Goal: Communication & Community: Answer question/provide support

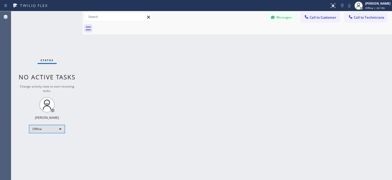
click at [42, 132] on div "Offline" at bounding box center [47, 129] width 36 height 8
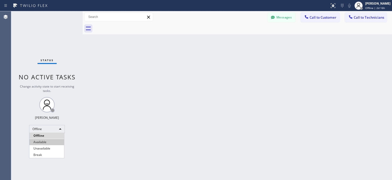
click at [43, 141] on li "Available" at bounding box center [46, 142] width 35 height 6
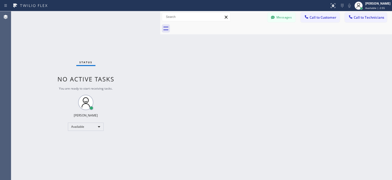
drag, startPoint x: 83, startPoint y: 29, endPoint x: 160, endPoint y: 57, distance: 82.8
click at [160, 57] on div at bounding box center [160, 95] width 0 height 168
click at [15, 63] on div "Status No active tasks You are ready to start receiving tasks. [PERSON_NAME] Av…" at bounding box center [85, 95] width 149 height 168
click at [363, 21] on button "Call to Technicians" at bounding box center [366, 18] width 42 height 10
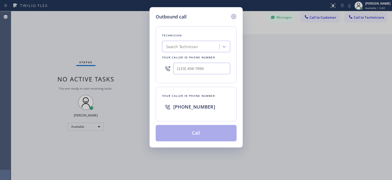
click at [233, 16] on icon at bounding box center [234, 16] width 5 height 5
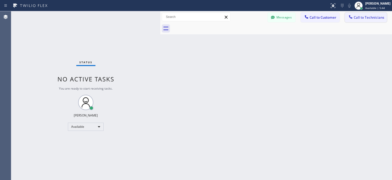
click at [371, 20] on button "Call to Technicians" at bounding box center [366, 18] width 42 height 10
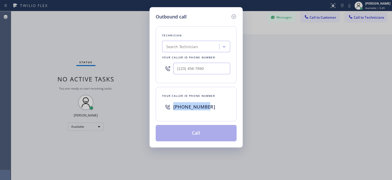
drag, startPoint x: 212, startPoint y: 106, endPoint x: 173, endPoint y: 108, distance: 38.7
click at [173, 108] on div "[PHONE_NUMBER]" at bounding box center [196, 106] width 68 height 16
copy span "[PHONE_NUMBER]"
click at [5, 52] on div "Outbound call Technician Search Technician Your caller id phone number Your cal…" at bounding box center [196, 90] width 392 height 180
click at [235, 15] on icon at bounding box center [234, 17] width 6 height 6
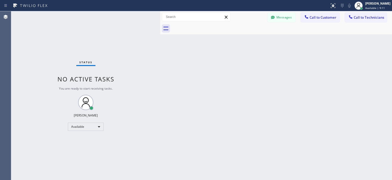
click at [17, 42] on div "Status No active tasks You are ready to start receiving tasks. [PERSON_NAME] Av…" at bounding box center [85, 95] width 149 height 168
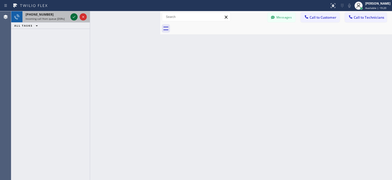
click at [73, 18] on icon at bounding box center [74, 17] width 6 height 6
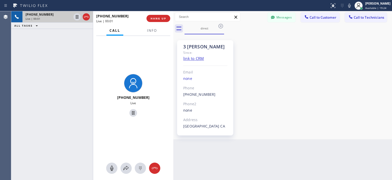
drag, startPoint x: 161, startPoint y: 33, endPoint x: 174, endPoint y: 37, distance: 13.7
click at [173, 37] on div at bounding box center [173, 95] width 0 height 168
click at [95, 32] on div at bounding box center [95, 95] width 0 height 168
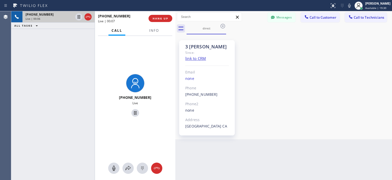
click at [176, 22] on div at bounding box center [176, 95] width 0 height 168
drag, startPoint x: 156, startPoint y: 167, endPoint x: 156, endPoint y: 157, distance: 10.2
click at [156, 167] on icon at bounding box center [157, 168] width 6 height 6
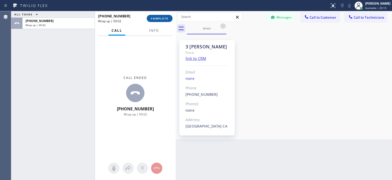
click at [156, 21] on button "COMPLETE" at bounding box center [160, 18] width 26 height 7
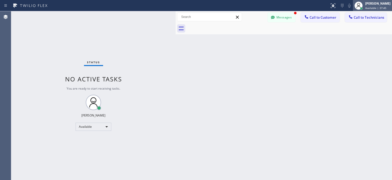
click at [368, 5] on div "[PERSON_NAME]" at bounding box center [378, 3] width 25 height 4
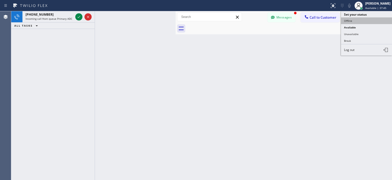
click at [356, 20] on button "Offline" at bounding box center [366, 20] width 51 height 7
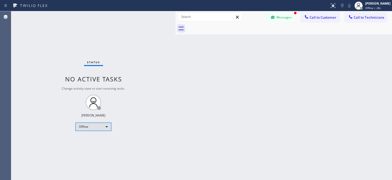
click at [101, 123] on div "Offline" at bounding box center [94, 126] width 36 height 8
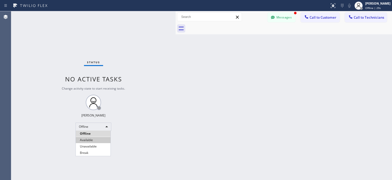
click at [92, 138] on li "Available" at bounding box center [93, 140] width 35 height 6
click at [276, 19] on div at bounding box center [273, 18] width 6 height 6
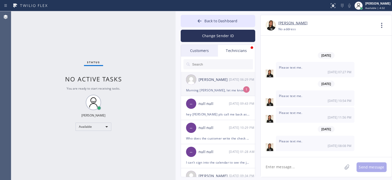
click at [227, 87] on div "Morning [PERSON_NAME], let me know on that return customer if is for [DATE] or …" at bounding box center [218, 90] width 64 height 6
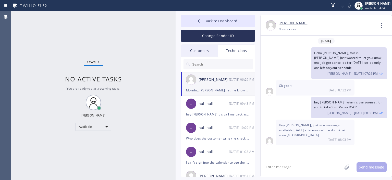
scroll to position [35264, 0]
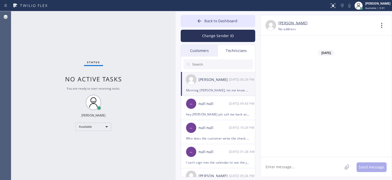
click at [281, 166] on textarea at bounding box center [302, 167] width 82 height 20
type textarea "F"
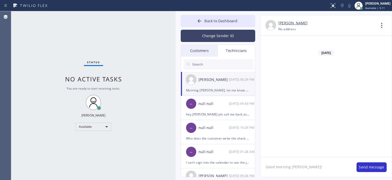
click at [222, 40] on button "Change Sender ID" at bounding box center [218, 36] width 75 height 12
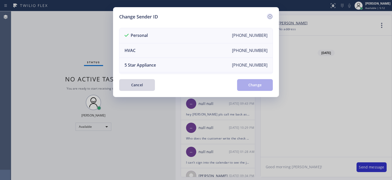
click at [270, 16] on icon at bounding box center [270, 17] width 6 height 6
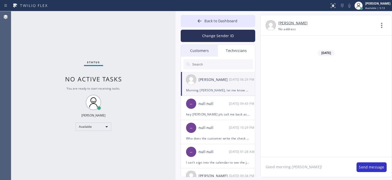
click at [301, 166] on textarea "Good morning [PERSON_NAME]!" at bounding box center [306, 167] width 91 height 20
click at [294, 172] on textarea "Good morning [PERSON_NAME]! The returning customer booked a month ahead, I'll k…" at bounding box center [306, 167] width 91 height 20
click at [344, 170] on textarea "Good morning [PERSON_NAME]! The returning customer booked a month or more ahead…" at bounding box center [306, 167] width 91 height 20
click at [283, 173] on textarea "Good morning [PERSON_NAME]! The returning customer booked a month or more ahead…" at bounding box center [306, 167] width 91 height 20
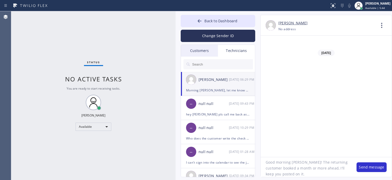
type textarea "Good morning [PERSON_NAME]! The returning customer booked a month or more ahead…"
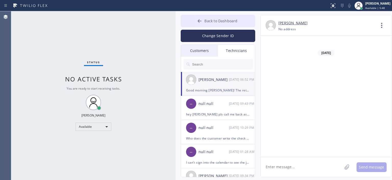
scroll to position [35292, 0]
click at [202, 19] on icon at bounding box center [199, 20] width 5 height 5
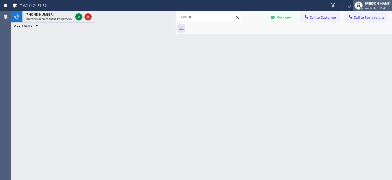
click at [381, 5] on div "[PERSON_NAME]" at bounding box center [378, 3] width 25 height 4
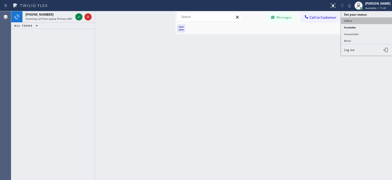
click at [362, 20] on button "Offline" at bounding box center [366, 20] width 51 height 7
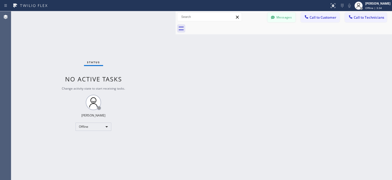
click at [279, 18] on button "Messages" at bounding box center [282, 18] width 28 height 10
click at [279, 18] on div "[PERSON_NAME] [PHONE_NUMBER] Choose phone number [PHONE_NUMBER] No address Cont…" at bounding box center [326, 25] width 131 height 20
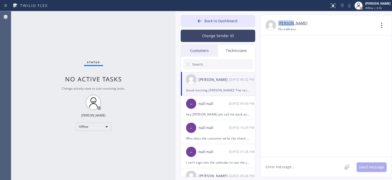
click at [201, 39] on button "Change Sender ID" at bounding box center [218, 36] width 75 height 12
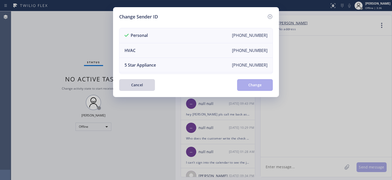
click at [99, 132] on div "Change Sender ID Personal [PHONE_NUMBER] HVAC [PHONE_NUMBER] 5 Star Appliance […" at bounding box center [196, 90] width 392 height 180
click at [97, 125] on div "Change Sender ID Personal [PHONE_NUMBER] HVAC [PHONE_NUMBER] 5 Star Appliance […" at bounding box center [196, 90] width 392 height 180
click at [271, 16] on icon at bounding box center [270, 16] width 5 height 5
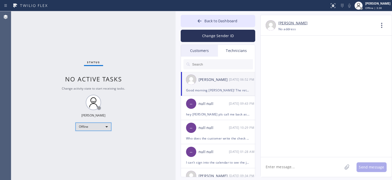
click at [96, 124] on div "Offline" at bounding box center [94, 126] width 36 height 8
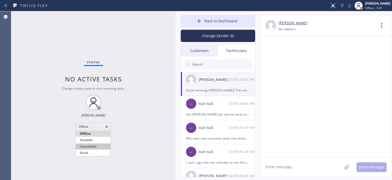
drag, startPoint x: 87, startPoint y: 143, endPoint x: 180, endPoint y: 57, distance: 126.9
click at [87, 143] on li "Unavailable" at bounding box center [93, 146] width 35 height 6
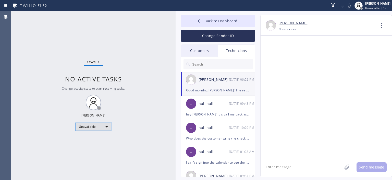
click at [98, 126] on div "Unavailable" at bounding box center [94, 126] width 36 height 8
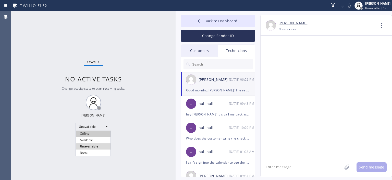
click at [95, 136] on li "Offline" at bounding box center [93, 133] width 35 height 6
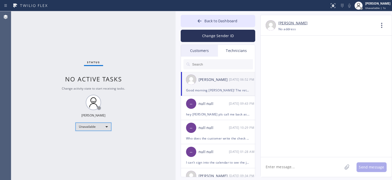
click at [94, 125] on div "Unavailable" at bounding box center [94, 126] width 36 height 8
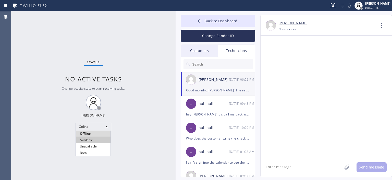
click at [95, 141] on li "Available" at bounding box center [93, 140] width 35 height 6
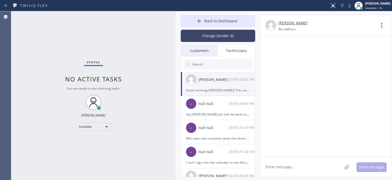
click at [226, 31] on button "Change Sender ID" at bounding box center [218, 36] width 75 height 12
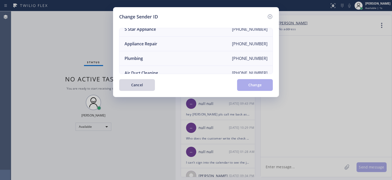
scroll to position [38, 0]
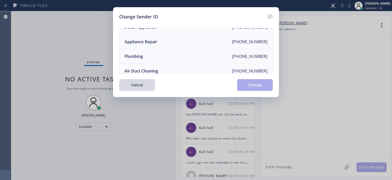
drag, startPoint x: 166, startPoint y: 59, endPoint x: 115, endPoint y: 53, distance: 51.2
click at [115, 53] on div "Change Sender ID Personal [PHONE_NUMBER] HVAC [PHONE_NUMBER] 5 Star Appliance […" at bounding box center [196, 52] width 166 height 90
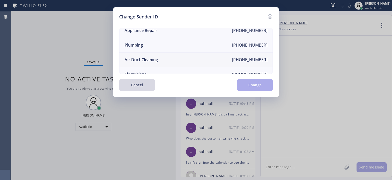
scroll to position [50, 0]
click at [178, 57] on li "Air Duct Cleaning [PHONE_NUMBER]" at bounding box center [196, 59] width 153 height 15
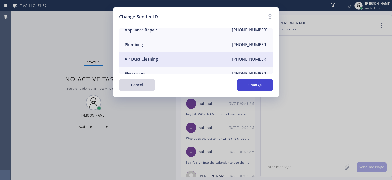
click at [263, 85] on button "Change" at bounding box center [255, 85] width 36 height 12
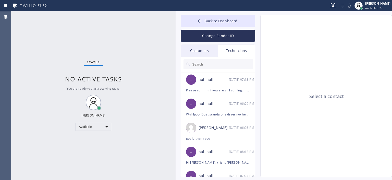
click at [209, 48] on div "Customers" at bounding box center [199, 51] width 37 height 12
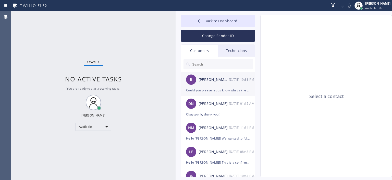
click at [208, 84] on div "B [PERSON_NAME] [PERSON_NAME] [DATE] 10:38 PM" at bounding box center [218, 79] width 75 height 15
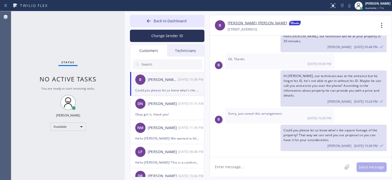
scroll to position [106, 0]
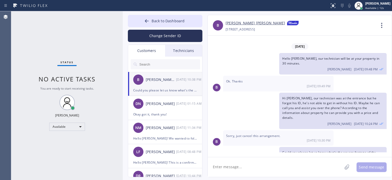
drag, startPoint x: 175, startPoint y: 40, endPoint x: 122, endPoint y: 41, distance: 52.9
click at [123, 41] on div at bounding box center [123, 95] width 0 height 168
click at [171, 37] on button "Change Sender ID" at bounding box center [165, 36] width 75 height 12
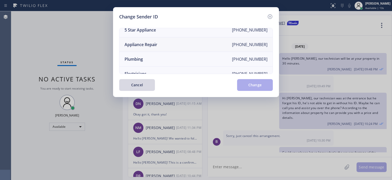
scroll to position [0, 0]
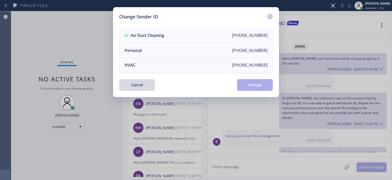
click at [270, 16] on icon at bounding box center [270, 16] width 5 height 5
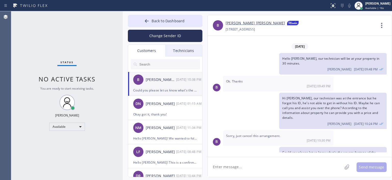
click at [151, 66] on input "text" at bounding box center [169, 64] width 61 height 10
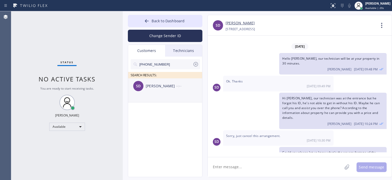
click at [160, 87] on div "[PERSON_NAME]" at bounding box center [161, 86] width 30 height 6
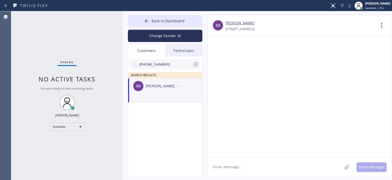
click at [231, 167] on textarea at bounding box center [275, 167] width 135 height 20
click at [371, 119] on div at bounding box center [300, 96] width 184 height 121
click at [239, 165] on textarea at bounding box center [275, 167] width 135 height 20
paste textarea "Central-Alameda Heating and Air"
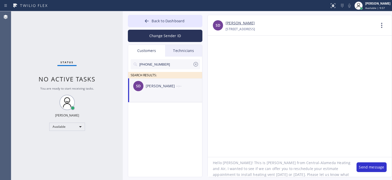
scroll to position [10, 0]
click at [244, 161] on textarea "Hello [PERSON_NAME]! This is [PERSON_NAME] from Central-Alameda Heating and Air…" at bounding box center [280, 167] width 144 height 20
type textarea "Hello [PERSON_NAME]! This is [PERSON_NAME] from Central-Alameda Heating and Air…"
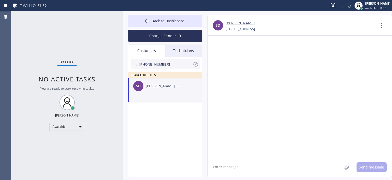
scroll to position [0, 0]
paste textarea "Hello [PERSON_NAME]! This is [PERSON_NAME] from Central-Alameda Heating and Air…"
type textarea "Hello [PERSON_NAME]! This is [PERSON_NAME] from Central-Alameda Heating and Air…"
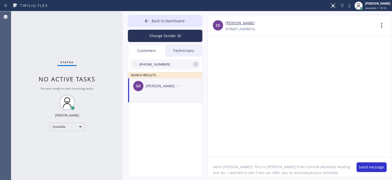
scroll to position [10, 0]
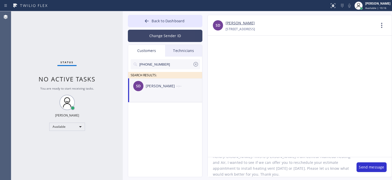
click at [156, 36] on button "Change Sender ID" at bounding box center [165, 36] width 75 height 12
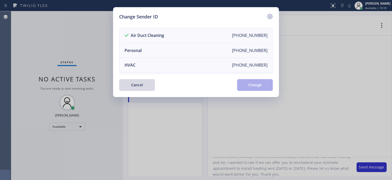
click at [270, 16] on icon at bounding box center [270, 16] width 5 height 5
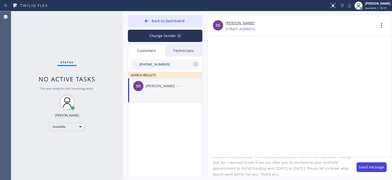
click at [372, 166] on button "Send message" at bounding box center [372, 167] width 30 height 10
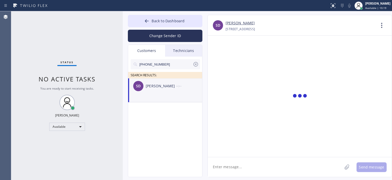
scroll to position [0, 0]
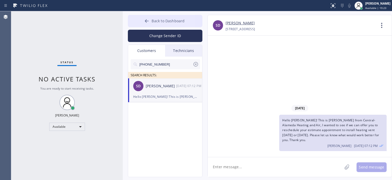
click at [145, 19] on icon at bounding box center [146, 20] width 5 height 5
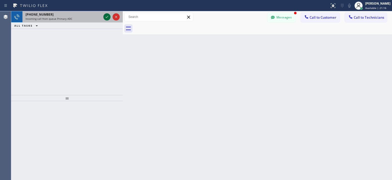
click at [105, 16] on icon at bounding box center [107, 17] width 6 height 6
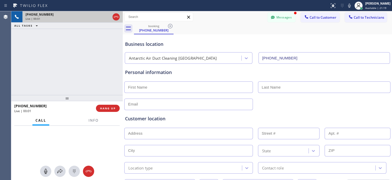
type input "[PHONE_NUMBER]"
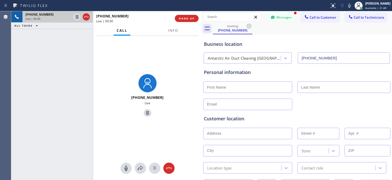
drag, startPoint x: 123, startPoint y: 28, endPoint x: 202, endPoint y: 26, distance: 79.0
click at [202, 26] on div at bounding box center [202, 95] width 0 height 168
click at [189, 19] on span "HANG UP" at bounding box center [187, 19] width 16 height 4
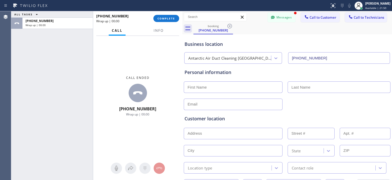
drag, startPoint x: 202, startPoint y: 20, endPoint x: 183, endPoint y: 22, distance: 19.5
click at [182, 22] on div at bounding box center [182, 95] width 0 height 168
click at [165, 19] on span "COMPLETE" at bounding box center [167, 19] width 18 height 4
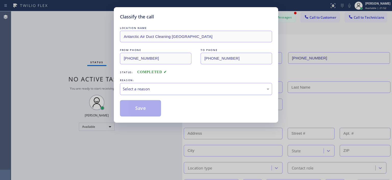
click at [163, 89] on div "Select a reason" at bounding box center [196, 89] width 147 height 6
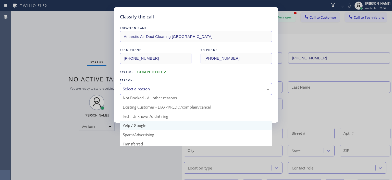
scroll to position [12, 0]
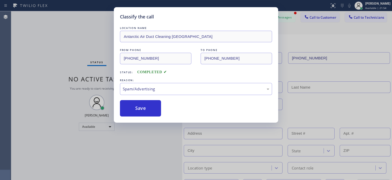
drag, startPoint x: 146, startPoint y: 110, endPoint x: 193, endPoint y: 82, distance: 54.3
click at [147, 110] on button "Save" at bounding box center [140, 108] width 41 height 16
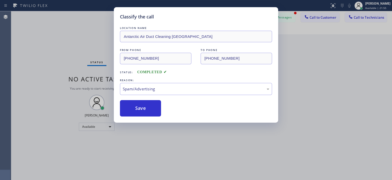
click at [292, 17] on div "Classify the call LOCATION NAME Antarctic Air Duct Cleaning [GEOGRAPHIC_DATA] F…" at bounding box center [196, 90] width 392 height 180
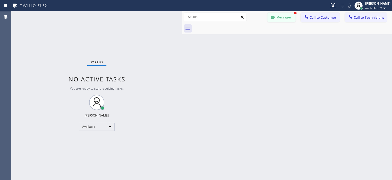
click at [284, 16] on button "Messages" at bounding box center [282, 18] width 28 height 10
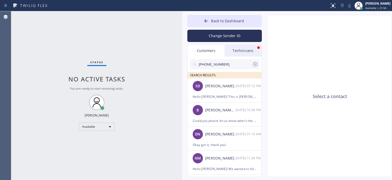
click at [249, 52] on div "Technicians" at bounding box center [243, 51] width 37 height 12
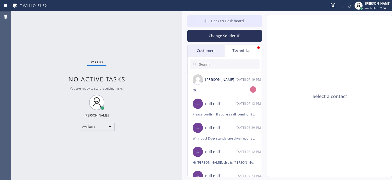
click at [204, 22] on icon at bounding box center [206, 20] width 5 height 5
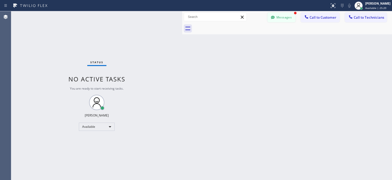
click at [282, 21] on button "Messages" at bounding box center [282, 18] width 28 height 10
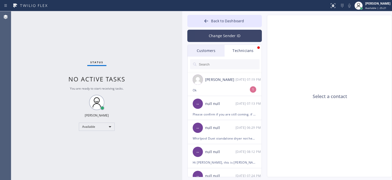
click at [237, 39] on button "Change Sender ID" at bounding box center [225, 36] width 75 height 12
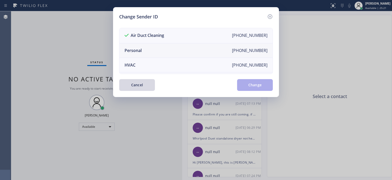
click at [172, 52] on li "Personal [PHONE_NUMBER]" at bounding box center [196, 50] width 153 height 15
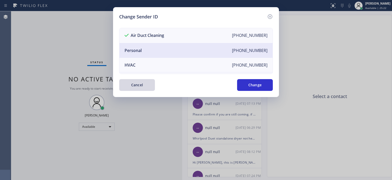
click at [276, 88] on div "Change Sender ID Air Duct Cleaning [PHONE_NUMBER] Personal [PHONE_NUMBER] HVAC …" at bounding box center [196, 52] width 166 height 90
click at [267, 86] on button "Change" at bounding box center [255, 85] width 36 height 12
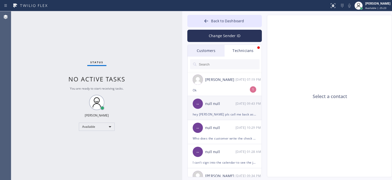
click at [235, 115] on div "hey [PERSON_NAME] pls call me back asap, need to ask something on that estimate" at bounding box center [225, 114] width 64 height 6
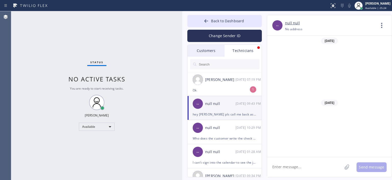
scroll to position [3182, 0]
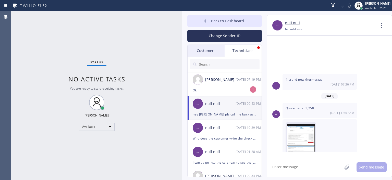
click at [287, 165] on textarea at bounding box center [305, 167] width 75 height 20
paste textarea "[PHONE_NUMBER]"
click at [272, 167] on textarea "[PHONE_NUMBER]" at bounding box center [310, 167] width 84 height 20
click at [272, 168] on textarea "[PHONE_NUMBER]" at bounding box center [310, 167] width 84 height 20
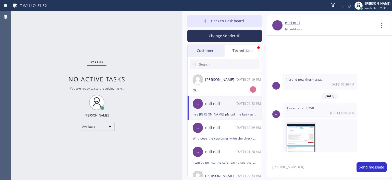
paste textarea "[PERSON_NAME]"
click at [321, 167] on textarea "[PERSON_NAME] [PHONE_NUMBER]" at bounding box center [310, 167] width 84 height 20
type textarea "[PERSON_NAME] [PHONE_NUMBER]"
click at [315, 164] on textarea "[PERSON_NAME] [PHONE_NUMBER]" at bounding box center [310, 167] width 84 height 20
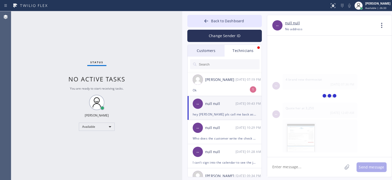
scroll to position [3211, 0]
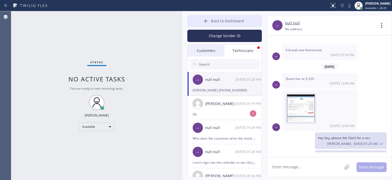
click at [201, 21] on button "Back to Dashboard" at bounding box center [225, 21] width 75 height 12
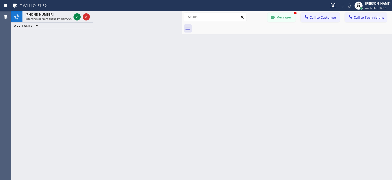
click at [18, 62] on div "[PHONE_NUMBER] Incoming call from queue Primary ADC ALL TASKS ALL TASKS ACTIVE …" at bounding box center [52, 95] width 82 height 168
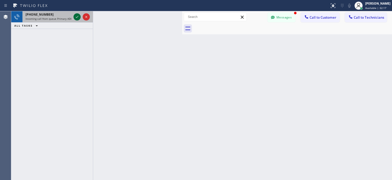
click at [79, 20] on icon at bounding box center [77, 17] width 6 height 6
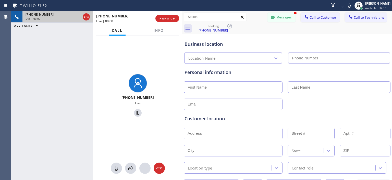
type input "[PHONE_NUMBER]"
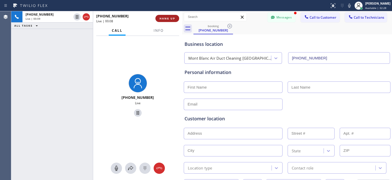
click at [168, 21] on button "HANG UP" at bounding box center [168, 18] width 24 height 7
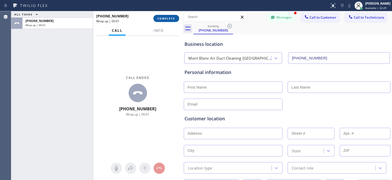
click at [162, 17] on span "COMPLETE" at bounding box center [167, 19] width 18 height 4
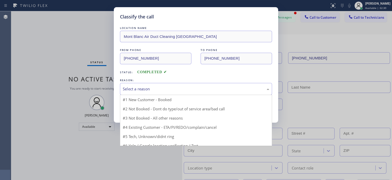
click at [185, 91] on div "Select a reason" at bounding box center [196, 89] width 147 height 6
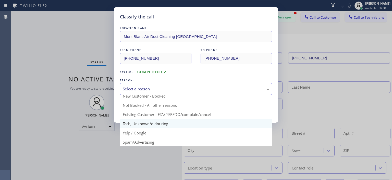
scroll to position [3, 0]
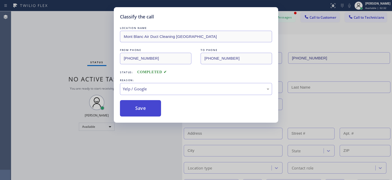
click at [144, 107] on button "Save" at bounding box center [140, 108] width 41 height 16
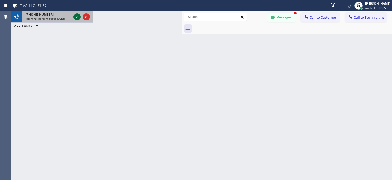
click at [78, 17] on icon at bounding box center [77, 17] width 6 height 6
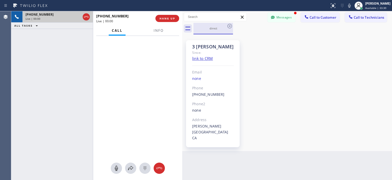
scroll to position [3211, 0]
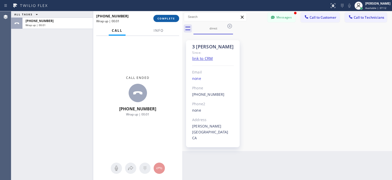
click at [167, 19] on span "COMPLETE" at bounding box center [167, 19] width 18 height 4
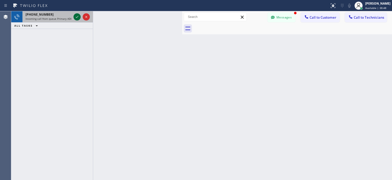
click at [79, 17] on icon at bounding box center [77, 17] width 6 height 6
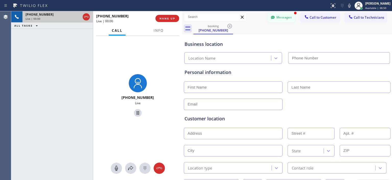
type input "[PHONE_NUMBER]"
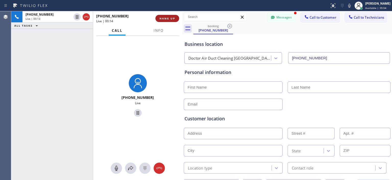
click at [167, 17] on span "HANG UP" at bounding box center [168, 19] width 16 height 4
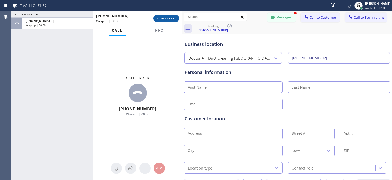
click at [170, 18] on span "COMPLETE" at bounding box center [167, 19] width 18 height 4
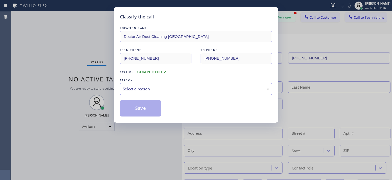
click at [209, 88] on div "Select a reason" at bounding box center [196, 89] width 147 height 6
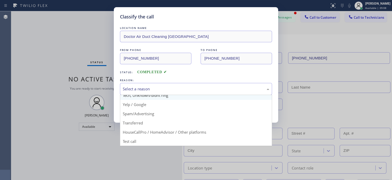
scroll to position [32, 0]
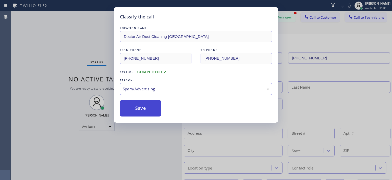
click at [142, 109] on button "Save" at bounding box center [140, 108] width 41 height 16
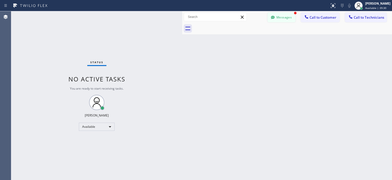
click at [275, 17] on icon at bounding box center [273, 17] width 5 height 5
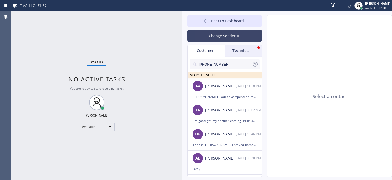
click at [216, 39] on button "Change Sender ID" at bounding box center [225, 36] width 75 height 12
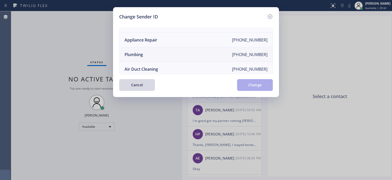
scroll to position [60, 0]
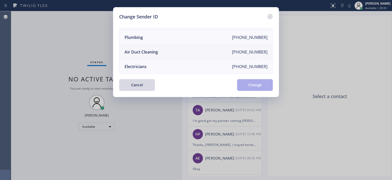
click at [181, 49] on li "Air Duct Cleaning [PHONE_NUMBER]" at bounding box center [196, 52] width 153 height 15
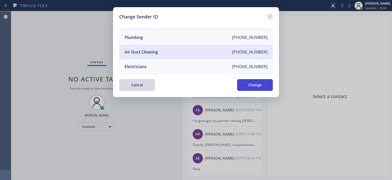
click at [265, 87] on button "Change" at bounding box center [255, 85] width 36 height 12
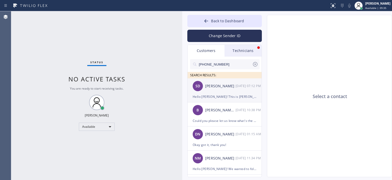
click at [242, 93] on div "SD [PERSON_NAME] [DATE] 07:12 PM" at bounding box center [225, 85] width 75 height 15
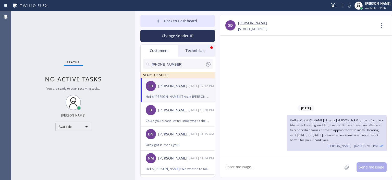
drag, startPoint x: 182, startPoint y: 32, endPoint x: 135, endPoint y: 32, distance: 47.0
click at [135, 32] on div at bounding box center [135, 95] width 0 height 168
click at [209, 65] on icon at bounding box center [208, 64] width 5 height 5
click at [186, 65] on input "text" at bounding box center [182, 64] width 61 height 10
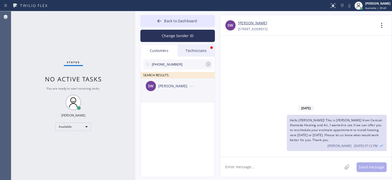
click at [188, 96] on li "SW [PERSON_NAME] --:--" at bounding box center [178, 90] width 75 height 24
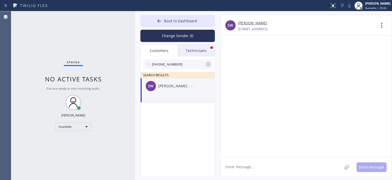
click at [258, 166] on textarea at bounding box center [282, 167] width 122 height 20
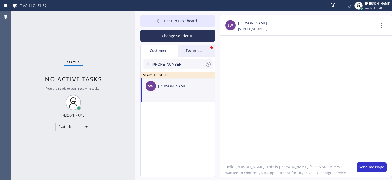
type textarea "Hello [PERSON_NAME]! This is [PERSON_NAME] from 5 Star Air! We wanted to confir…"
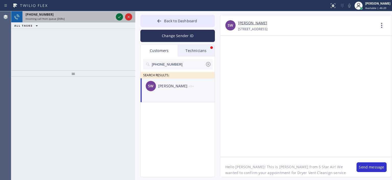
click at [119, 18] on icon at bounding box center [120, 17] width 6 height 6
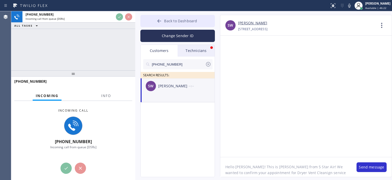
click at [155, 21] on button "Back to Dashboard" at bounding box center [178, 21] width 75 height 12
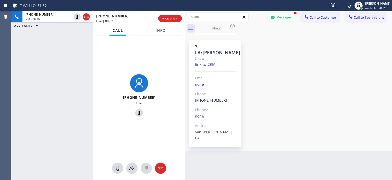
drag, startPoint x: 135, startPoint y: 27, endPoint x: 164, endPoint y: 32, distance: 29.5
click at [185, 33] on div at bounding box center [185, 95] width 0 height 168
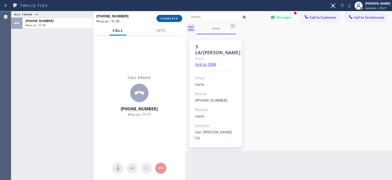
click at [175, 19] on span "COMPLETE" at bounding box center [170, 19] width 18 height 4
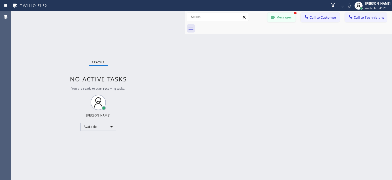
click at [279, 17] on button "Messages" at bounding box center [282, 18] width 28 height 10
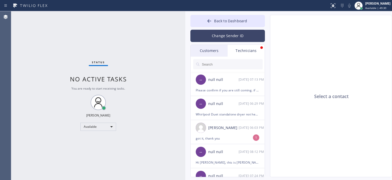
click at [225, 35] on button "Change Sender ID" at bounding box center [228, 36] width 75 height 12
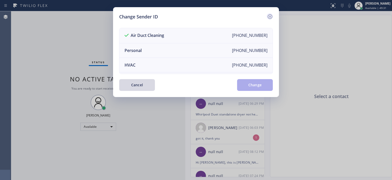
click at [271, 15] on icon at bounding box center [270, 17] width 6 height 6
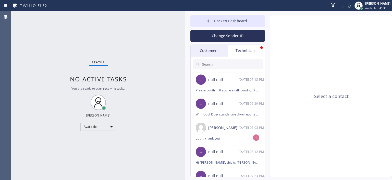
click at [215, 50] on div "Customers" at bounding box center [209, 51] width 37 height 12
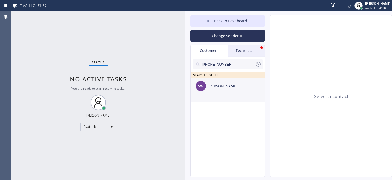
click at [227, 84] on div "[PERSON_NAME]" at bounding box center [224, 86] width 30 height 6
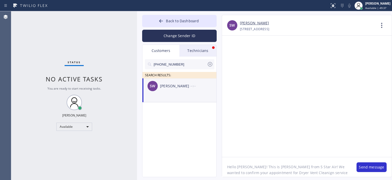
drag, startPoint x: 185, startPoint y: 45, endPoint x: 137, endPoint y: 36, distance: 49.1
click at [137, 36] on div at bounding box center [137, 95] width 0 height 168
click at [333, 169] on textarea "Hello [PERSON_NAME]! This is [PERSON_NAME] from 5 Star Air! We wanted to confir…" at bounding box center [287, 167] width 130 height 20
click at [333, 173] on textarea "Hello [PERSON_NAME]! This is [PERSON_NAME] from 5 Star Air! We wanted to confir…" at bounding box center [287, 167] width 130 height 20
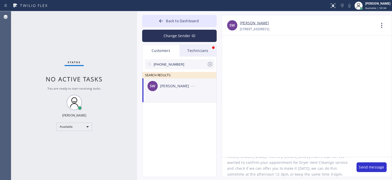
click at [302, 166] on textarea "Hello [PERSON_NAME]! This is [PERSON_NAME] from 5 Star Air! We wanted to confir…" at bounding box center [287, 167] width 130 height 20
type textarea "Hello [PERSON_NAME]! This is [PERSON_NAME] from 5 Star Air! We wanted to confir…"
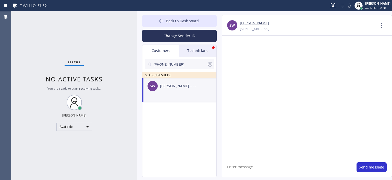
scroll to position [0, 0]
paste textarea "Hello [PERSON_NAME]! This is [PERSON_NAME] from 5 Star Air! We wanted to confir…"
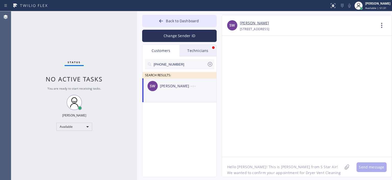
scroll to position [10, 0]
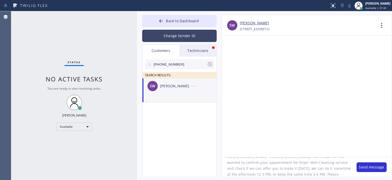
type textarea "Hello [PERSON_NAME]! This is [PERSON_NAME] from 5 Star Air! We wanted to confir…"
click at [195, 39] on button "Change Sender ID" at bounding box center [179, 36] width 75 height 12
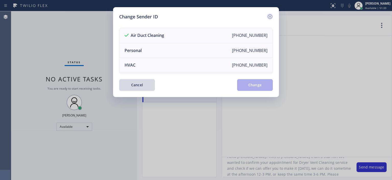
click at [270, 16] on icon at bounding box center [270, 16] width 5 height 5
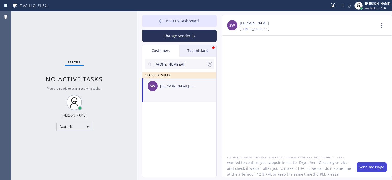
click at [373, 166] on button "Send message" at bounding box center [372, 167] width 30 height 10
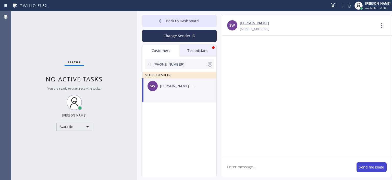
scroll to position [0, 0]
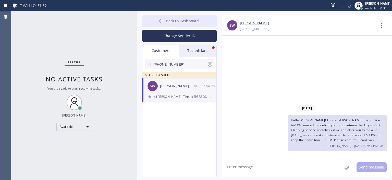
click at [164, 19] on icon at bounding box center [161, 20] width 5 height 5
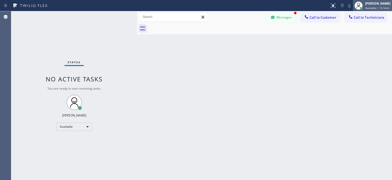
click at [368, 3] on div "[PERSON_NAME]" at bounding box center [378, 3] width 25 height 4
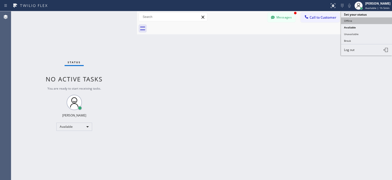
click at [345, 19] on button "Offline" at bounding box center [366, 20] width 51 height 7
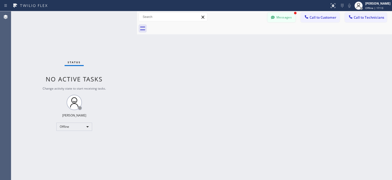
click at [279, 19] on button "Messages" at bounding box center [282, 18] width 28 height 10
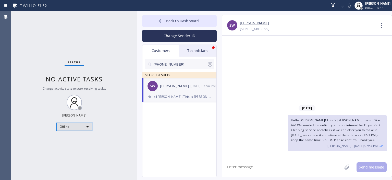
click at [70, 125] on div "Offline" at bounding box center [74, 126] width 36 height 8
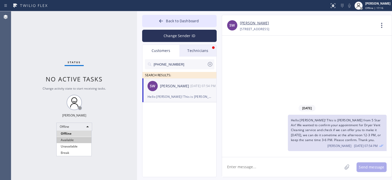
click at [74, 140] on li "Available" at bounding box center [74, 140] width 35 height 6
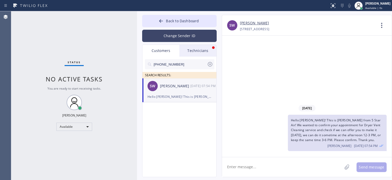
click at [185, 33] on button "Change Sender ID" at bounding box center [179, 36] width 75 height 12
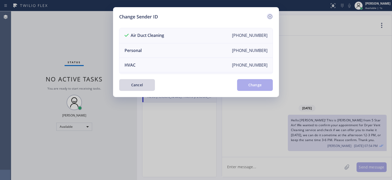
click at [270, 18] on icon at bounding box center [270, 17] width 6 height 6
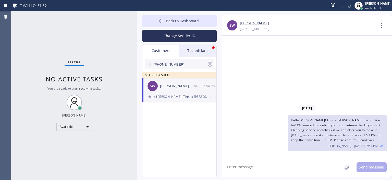
click at [209, 66] on icon at bounding box center [210, 64] width 6 height 6
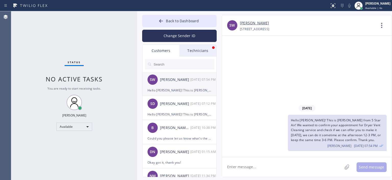
click at [180, 88] on div "Hello [PERSON_NAME]! This is [PERSON_NAME] from 5 Star Air! We wanted to confir…" at bounding box center [180, 90] width 64 height 6
click at [179, 108] on div "SD [PERSON_NAME] [DATE] 07:12 PM" at bounding box center [180, 103] width 75 height 15
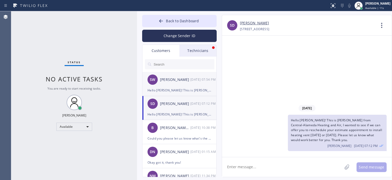
click at [198, 84] on div "SW [PERSON_NAME] [DATE] 07:54 PM" at bounding box center [180, 79] width 75 height 15
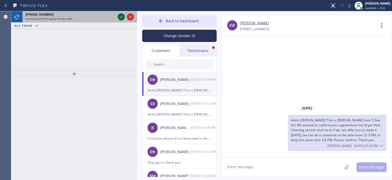
click at [121, 17] on icon at bounding box center [121, 17] width 6 height 6
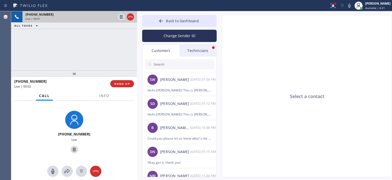
drag, startPoint x: 136, startPoint y: 29, endPoint x: 199, endPoint y: 43, distance: 64.4
click at [137, 43] on div at bounding box center [137, 95] width 0 height 168
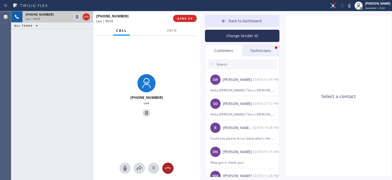
click at [169, 167] on icon at bounding box center [168, 168] width 6 height 6
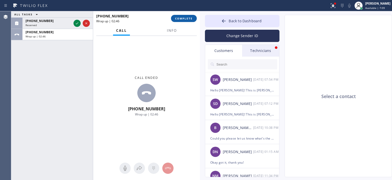
click at [183, 18] on span "COMPLETE" at bounding box center [184, 19] width 18 height 4
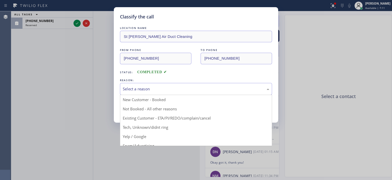
click at [165, 93] on div "Select a reason" at bounding box center [196, 89] width 152 height 12
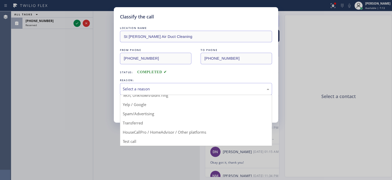
scroll to position [32, 0]
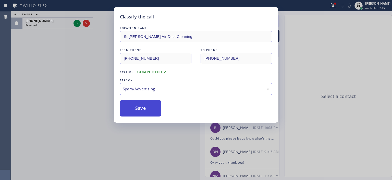
click at [147, 107] on button "Save" at bounding box center [140, 108] width 41 height 16
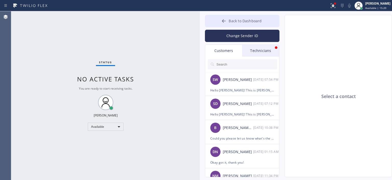
click at [216, 15] on button "Back to Dashboard" at bounding box center [242, 21] width 75 height 12
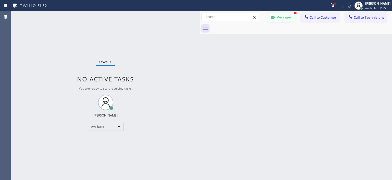
click at [286, 15] on button "Messages" at bounding box center [282, 18] width 28 height 10
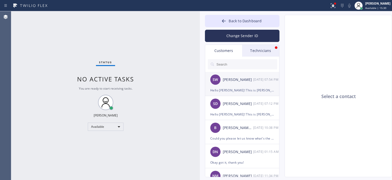
click at [222, 79] on div "SW [PERSON_NAME] [DATE] 07:54 PM" at bounding box center [242, 79] width 75 height 15
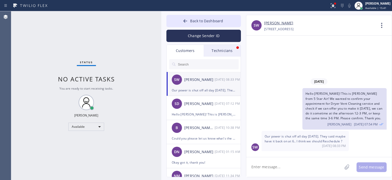
drag, startPoint x: 200, startPoint y: 43, endPoint x: 160, endPoint y: 54, distance: 40.5
click at [161, 54] on div at bounding box center [161, 95] width 0 height 168
click at [280, 167] on textarea at bounding box center [294, 167] width 97 height 20
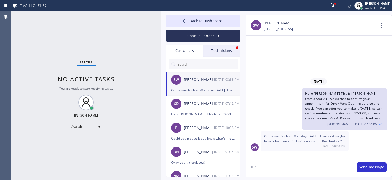
type textarea "Щ"
click at [342, 167] on textarea "Okay sure, let's do it [DATE], we can do it 12-3 or 3-6pm. What time would work…" at bounding box center [299, 167] width 106 height 20
click at [253, 173] on textarea "Okay sure, let's do it [DATE], we can do it 12-3 or 2-6pm. What time would work…" at bounding box center [299, 167] width 106 height 20
click at [329, 172] on textarea "Okay sure, let's do it [DATE], we can do it 12-3 or 2-5pm. What time would work…" at bounding box center [299, 167] width 106 height 20
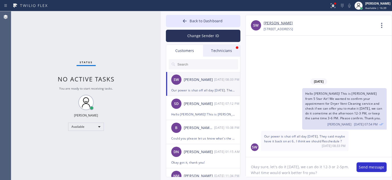
drag, startPoint x: 329, startPoint y: 172, endPoint x: 250, endPoint y: 167, distance: 78.6
click at [250, 167] on textarea "Okay sure, let's do it [DATE], we can do it 12-3 or 2-5pm. What time would work…" at bounding box center [299, 167] width 106 height 20
type textarea "Okay sure, let's do it [DATE], we can do it 12-3 or 2-5pm. What time would work…"
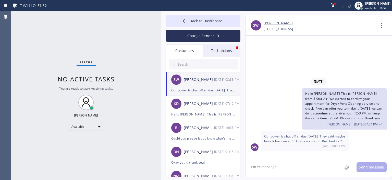
paste textarea "Okay sure, let's do it [DATE], we can do it 12-3 or 2-5pm. What time would work…"
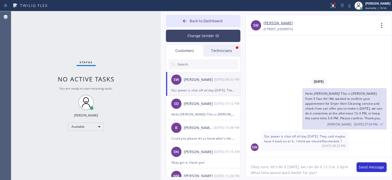
type textarea "Okay sure, let's do it [DATE], we can do it 12-3 or 2-5pm. What time would work…"
click at [199, 33] on button "Change Sender ID" at bounding box center [203, 36] width 75 height 12
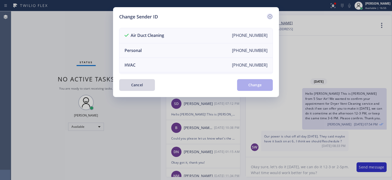
click at [270, 16] on icon at bounding box center [270, 17] width 6 height 6
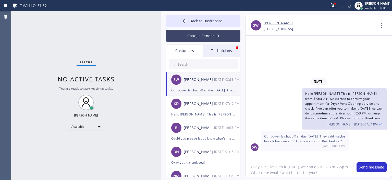
click at [205, 37] on button "Change Sender ID" at bounding box center [203, 36] width 75 height 12
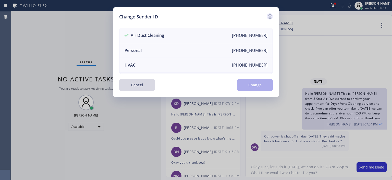
click at [268, 16] on icon at bounding box center [270, 17] width 6 height 6
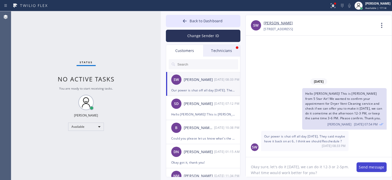
click at [368, 166] on button "Send message" at bounding box center [372, 167] width 30 height 10
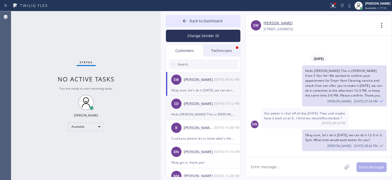
click at [231, 110] on div "SD [PERSON_NAME] [DATE] 07:12 PM" at bounding box center [203, 103] width 75 height 15
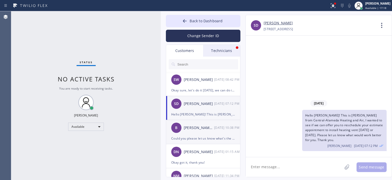
click at [207, 135] on div "B [PERSON_NAME] [PERSON_NAME] [DATE] 10:38 PM" at bounding box center [203, 127] width 75 height 15
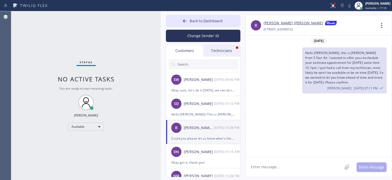
scroll to position [140, 0]
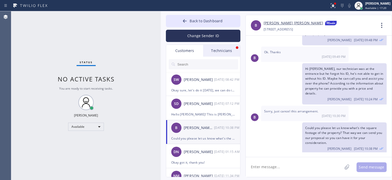
click at [268, 167] on textarea at bounding box center [294, 167] width 97 height 20
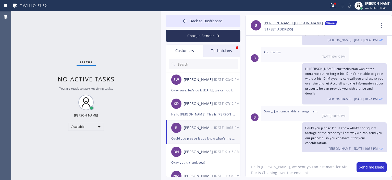
click at [275, 23] on link "[PERSON_NAME] [PERSON_NAME]" at bounding box center [294, 23] width 60 height 6
click at [284, 173] on textarea "Hello [PERSON_NAME], we sent you an estimate for Air Ducts Cleaning over the em…" at bounding box center [299, 167] width 106 height 20
paste textarea "[EMAIL_ADDRESS][PERSON_NAME][DOMAIN_NAME]"
click at [251, 175] on textarea "Hello [PERSON_NAME], we sent you an estimate for Air Ducts Cleaning over the em…" at bounding box center [299, 167] width 106 height 20
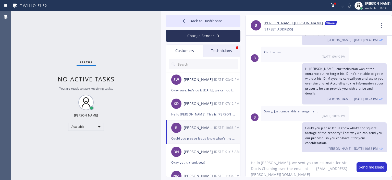
scroll to position [0, 0]
click at [330, 174] on textarea "Hello [PERSON_NAME], we sent you an estimate for Air Ducts Cleaning over the em…" at bounding box center [299, 167] width 106 height 20
click at [272, 163] on textarea "Hello [PERSON_NAME], we sent you an estimate for Air Ducts Cleaning over the em…" at bounding box center [299, 167] width 106 height 20
click at [254, 175] on textarea "Hello [PERSON_NAME], I sent you an estimate for Air Ducts Cleaning over the ema…" at bounding box center [299, 167] width 106 height 20
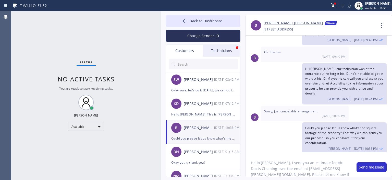
click at [324, 174] on textarea "Hello [PERSON_NAME], I sent you an estimate for Air Ducts Cleaning over the ema…" at bounding box center [299, 167] width 106 height 20
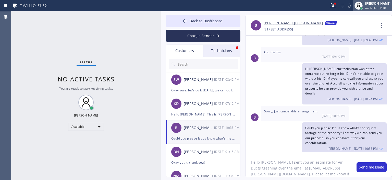
type textarea "Hello [PERSON_NAME], I sent you an estimate for Air Ducts Cleaning over the ema…"
click at [220, 40] on button "Change Sender ID" at bounding box center [203, 36] width 75 height 12
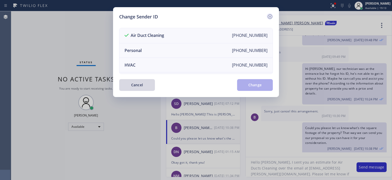
click at [271, 16] on icon at bounding box center [270, 17] width 6 height 6
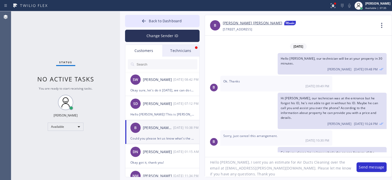
scroll to position [0, 0]
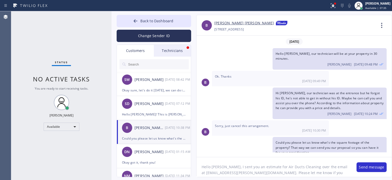
drag, startPoint x: 160, startPoint y: 20, endPoint x: 111, endPoint y: 27, distance: 49.5
click at [112, 27] on div at bounding box center [112, 95] width 0 height 168
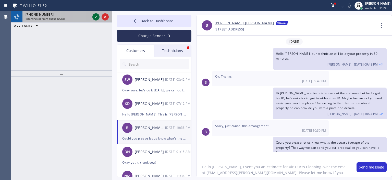
click at [95, 17] on icon at bounding box center [96, 17] width 6 height 6
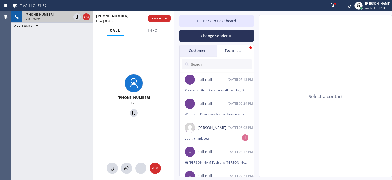
drag, startPoint x: 111, startPoint y: 29, endPoint x: 176, endPoint y: 39, distance: 65.4
click at [175, 39] on div at bounding box center [175, 95] width 0 height 168
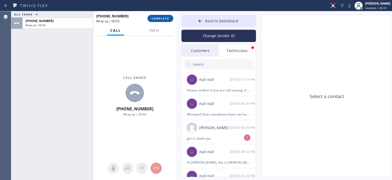
click at [157, 18] on span "COMPLETE" at bounding box center [161, 19] width 18 height 4
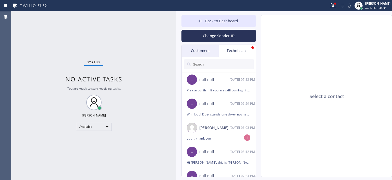
click at [18, 111] on div "Status No active tasks You are ready to start receiving tasks. [PERSON_NAME] Av…" at bounding box center [93, 95] width 165 height 168
click at [207, 51] on div "Customers" at bounding box center [200, 51] width 37 height 12
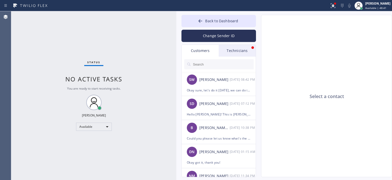
click at [215, 65] on input "text" at bounding box center [223, 64] width 61 height 10
click at [210, 125] on div "[PERSON_NAME] [PERSON_NAME]" at bounding box center [215, 128] width 30 height 6
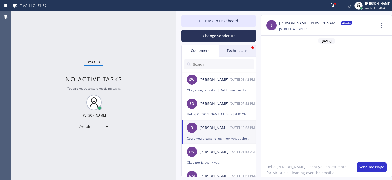
scroll to position [145, 0]
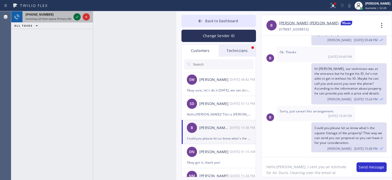
click at [77, 17] on icon at bounding box center [77, 17] width 3 height 2
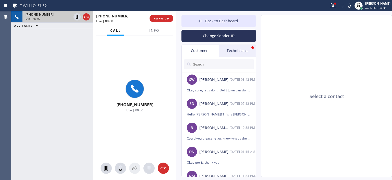
type input "[PHONE_NUMBER]"
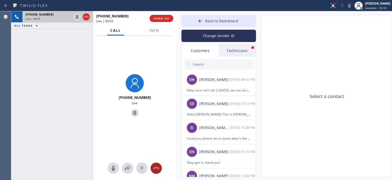
click at [159, 166] on icon at bounding box center [156, 168] width 6 height 6
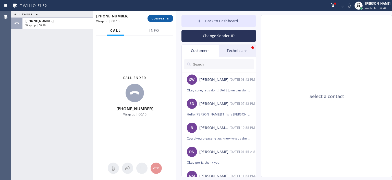
click at [163, 21] on button "COMPLETE" at bounding box center [161, 18] width 26 height 7
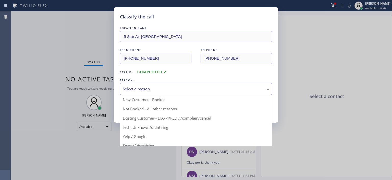
click at [195, 88] on div "Select a reason" at bounding box center [196, 89] width 147 height 6
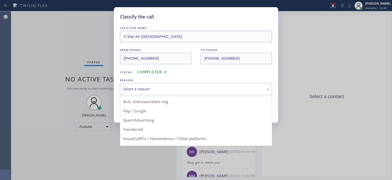
scroll to position [26, 0]
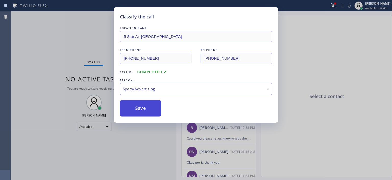
click at [146, 111] on button "Save" at bounding box center [140, 108] width 41 height 16
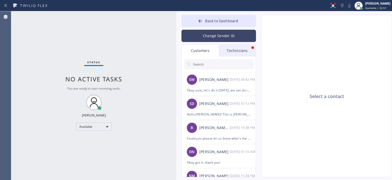
click at [213, 35] on button "Change Sender ID" at bounding box center [219, 36] width 75 height 12
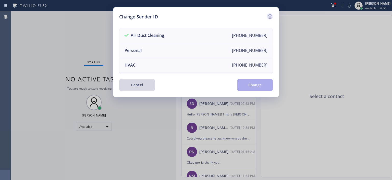
click at [270, 14] on icon at bounding box center [270, 16] width 5 height 5
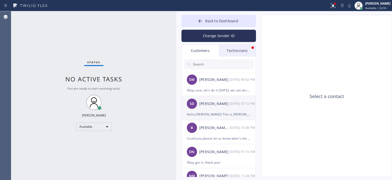
scroll to position [22, 0]
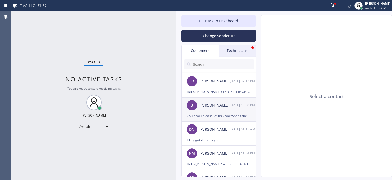
click at [224, 107] on div "[PERSON_NAME] [PERSON_NAME]" at bounding box center [215, 105] width 30 height 6
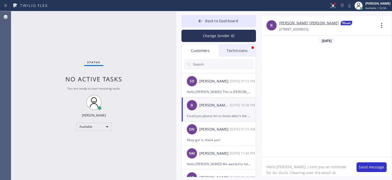
scroll to position [145, 0]
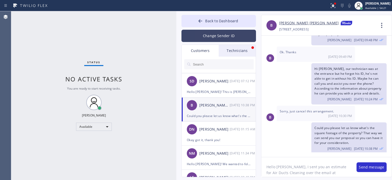
click at [223, 41] on button "Change Sender ID" at bounding box center [219, 36] width 75 height 12
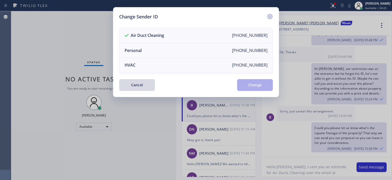
click at [268, 17] on icon at bounding box center [270, 16] width 5 height 5
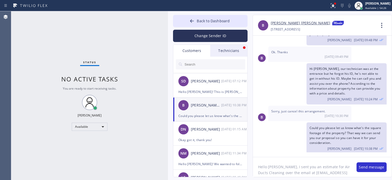
scroll to position [140, 0]
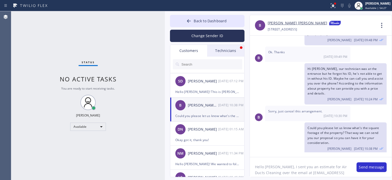
drag, startPoint x: 176, startPoint y: 45, endPoint x: 164, endPoint y: 47, distance: 11.7
click at [165, 47] on div at bounding box center [165, 95] width 0 height 168
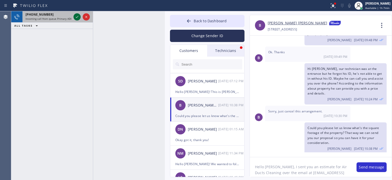
click at [80, 19] on div at bounding box center [77, 17] width 7 height 6
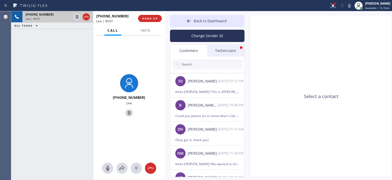
type input "[PHONE_NUMBER]"
click at [151, 167] on icon at bounding box center [151, 168] width 6 height 2
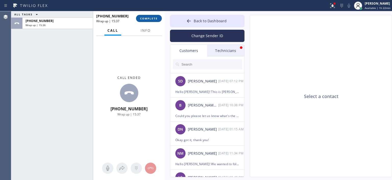
click at [148, 20] on button "COMPLETE" at bounding box center [149, 18] width 26 height 7
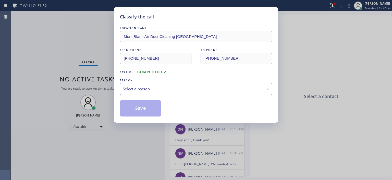
click at [166, 85] on div "Select a reason" at bounding box center [196, 89] width 152 height 12
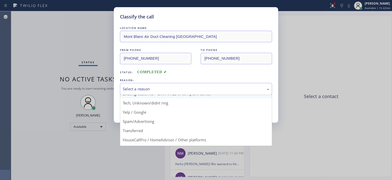
scroll to position [31, 0]
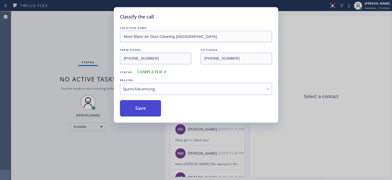
click at [144, 106] on button "Save" at bounding box center [140, 108] width 41 height 16
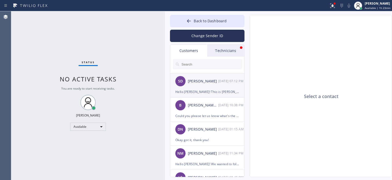
scroll to position [0, 0]
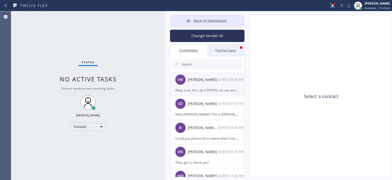
click at [219, 85] on div "SW [PERSON_NAME] [DATE] 08:42 PM" at bounding box center [207, 79] width 75 height 15
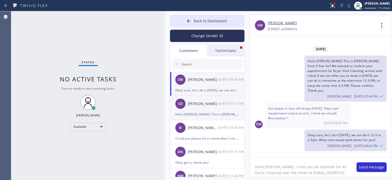
click at [211, 110] on div "SD [PERSON_NAME] [DATE] 07:12 PM" at bounding box center [207, 103] width 75 height 15
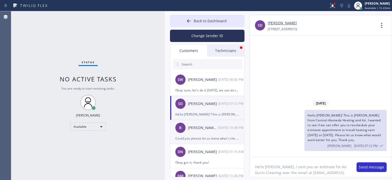
click at [212, 135] on div "Could you please let us know what's the square footage of the property? That wa…" at bounding box center [208, 138] width 64 height 6
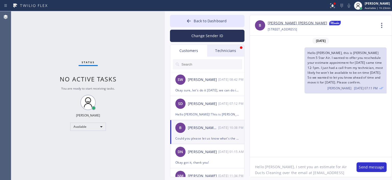
scroll to position [140, 0]
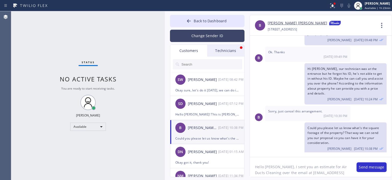
click at [210, 34] on button "Change Sender ID" at bounding box center [207, 36] width 75 height 12
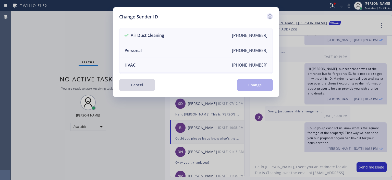
click at [270, 16] on icon at bounding box center [270, 16] width 5 height 5
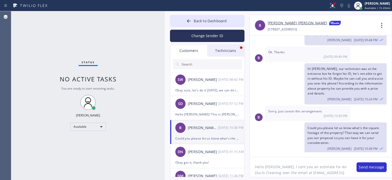
click at [314, 171] on textarea "Hello [PERSON_NAME], I sent you an estimate for Air Ducts Cleaning over the ema…" at bounding box center [301, 167] width 102 height 20
click at [305, 164] on textarea "Hello [PERSON_NAME], I sent you an estimate for Air Ducts Cleaning over the ema…" at bounding box center [301, 167] width 102 height 20
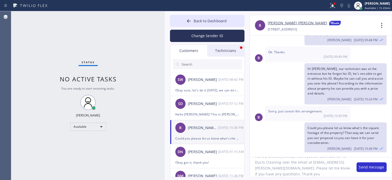
click at [305, 164] on textarea "Hello [PERSON_NAME], I sent you an estimate for Air Ducts Cleaning over the ema…" at bounding box center [301, 167] width 102 height 20
click at [290, 172] on textarea "Hello [PERSON_NAME], I sent you an estimate for Air Ducts Cleaning over the ema…" at bounding box center [301, 167] width 102 height 20
type textarea "Hello [PERSON_NAME], I sent you an estimate for Air Ducts Cleaning over the ema…"
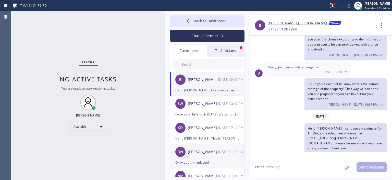
click at [215, 156] on div "DN [PERSON_NAME] [DATE] 01:15 AM" at bounding box center [207, 151] width 75 height 15
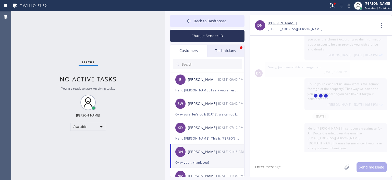
scroll to position [36, 0]
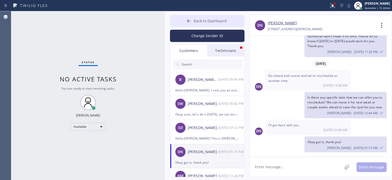
click at [186, 18] on button "Back to Dashboard" at bounding box center [207, 21] width 75 height 12
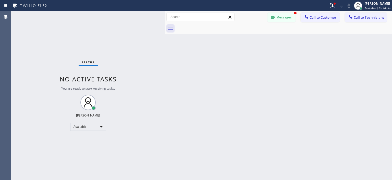
drag, startPoint x: 179, startPoint y: 179, endPoint x: 179, endPoint y: 177, distance: 2.8
click at [179, 177] on div "Back to Dashboard Change Sender ID Customers Technicians B [PERSON_NAME] [PERSO…" at bounding box center [278, 95] width 227 height 168
click at [275, 22] on button "Messages" at bounding box center [282, 18] width 28 height 10
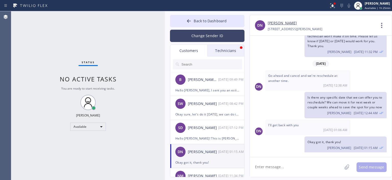
click at [229, 40] on button "Change Sender ID" at bounding box center [207, 36] width 75 height 12
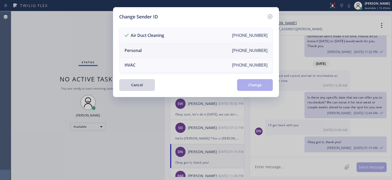
click at [183, 52] on li "Personal [PHONE_NUMBER]" at bounding box center [196, 50] width 153 height 15
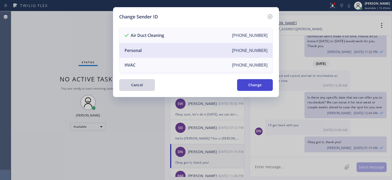
click at [259, 84] on button "Change" at bounding box center [255, 85] width 36 height 12
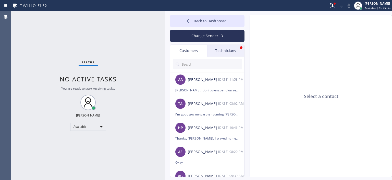
click at [221, 50] on div "Technicians" at bounding box center [225, 51] width 37 height 12
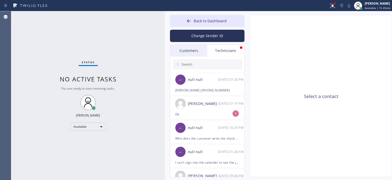
click at [216, 64] on input "text" at bounding box center [211, 64] width 61 height 10
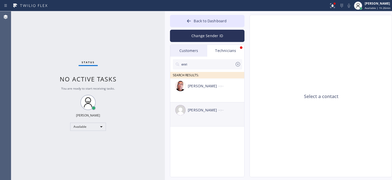
type input "enri"
click at [207, 111] on div "[PERSON_NAME]" at bounding box center [203, 110] width 30 height 6
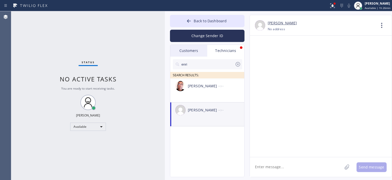
click at [286, 22] on link "[PERSON_NAME]" at bounding box center [282, 23] width 29 height 6
click at [385, 25] on icon at bounding box center [382, 25] width 12 height 12
click at [353, 50] on li "Call to Technician" at bounding box center [351, 52] width 74 height 13
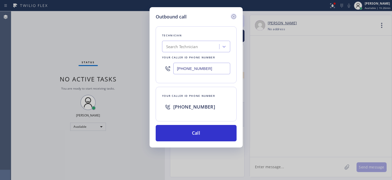
click at [233, 16] on icon at bounding box center [234, 16] width 5 height 5
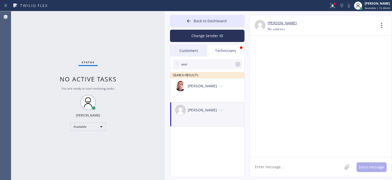
click at [280, 167] on textarea at bounding box center [296, 167] width 92 height 20
type textarea "Hello! This is [PERSON_NAME] from office, please call me back. Thank you"
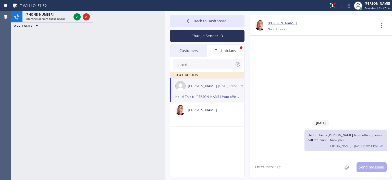
click at [14, 88] on div "[PHONE_NUMBER] Incoming call from queue [DSRs] ALL TASKS ALL TASKS ACTIVE TASKS…" at bounding box center [52, 95] width 82 height 168
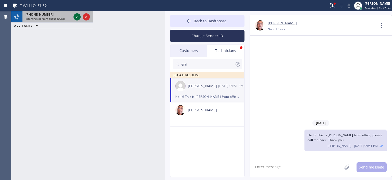
click at [76, 18] on icon at bounding box center [77, 17] width 6 height 6
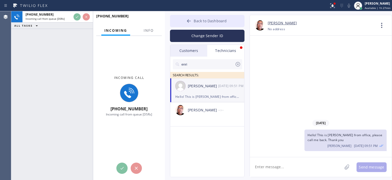
click at [187, 23] on icon at bounding box center [189, 20] width 5 height 5
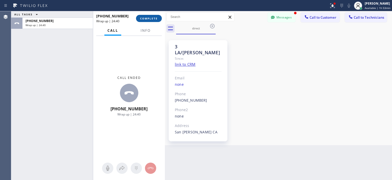
click at [148, 19] on span "COMPLETE" at bounding box center [149, 19] width 18 height 4
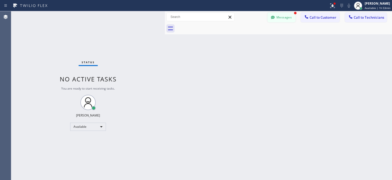
click at [287, 19] on button "Messages" at bounding box center [282, 18] width 28 height 10
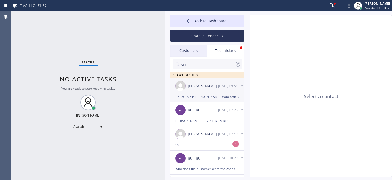
click at [205, 95] on div "Hello! This is [PERSON_NAME] from office, please call me back. Thank you" at bounding box center [208, 97] width 64 height 6
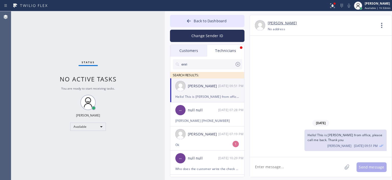
click at [205, 42] on div "Back to Dashboard Change Sender ID Customers Technicians AA [PERSON_NAME] [DATE…" at bounding box center [207, 96] width 75 height 162
click at [206, 37] on button "Change Sender ID" at bounding box center [207, 36] width 75 height 12
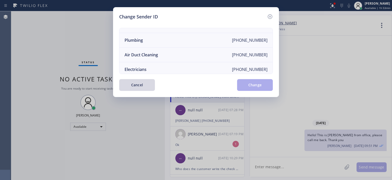
scroll to position [55, 0]
click at [193, 54] on li "Air Duct Cleaning [PHONE_NUMBER]" at bounding box center [196, 54] width 153 height 15
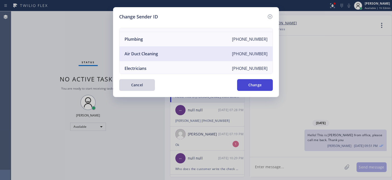
click at [250, 84] on button "Change" at bounding box center [255, 85] width 36 height 12
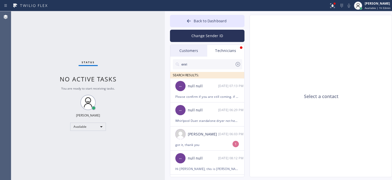
click at [193, 48] on div "Customers" at bounding box center [188, 51] width 37 height 12
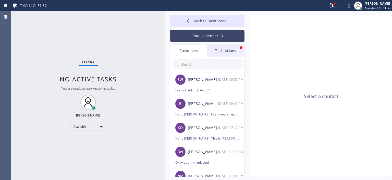
click at [206, 34] on button "Change Sender ID" at bounding box center [207, 36] width 75 height 12
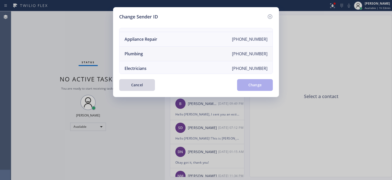
scroll to position [0, 0]
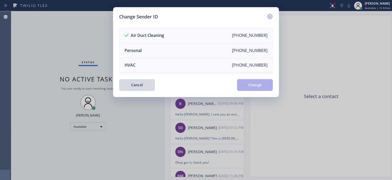
click at [270, 16] on icon at bounding box center [270, 16] width 5 height 5
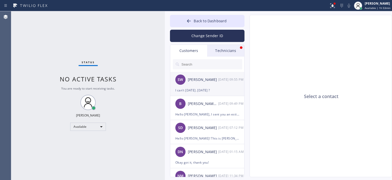
click at [193, 89] on div "I can't [DATE]. [DATE] ?" at bounding box center [208, 90] width 64 height 6
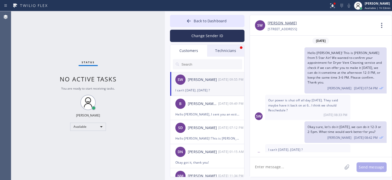
scroll to position [2, 0]
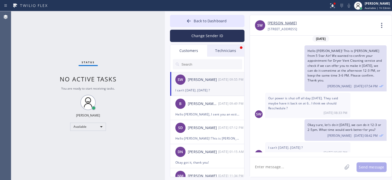
click at [267, 167] on textarea at bounding box center [296, 167] width 92 height 20
type textarea "okay sure, lets do it [DATE] 9-12"
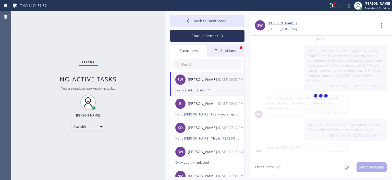
scroll to position [20, 0]
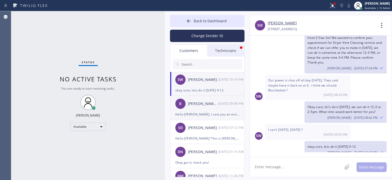
click at [220, 111] on div "Hello [PERSON_NAME], I sent you an estimate for Air Ducts Cleaning over the ema…" at bounding box center [208, 114] width 64 height 6
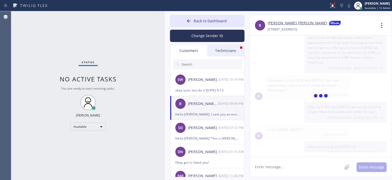
scroll to position [184, 0]
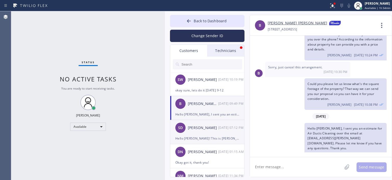
click at [218, 131] on div "SD [PERSON_NAME] [DATE] 07:12 PM" at bounding box center [207, 127] width 75 height 15
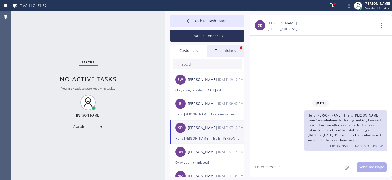
scroll to position [0, 0]
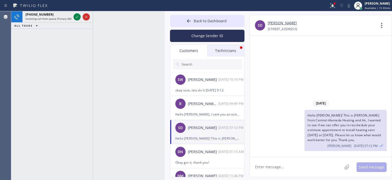
click at [19, 72] on div "[PHONE_NUMBER] Incoming call from queue Primary ADC ALL TASKS ALL TASKS ACTIVE …" at bounding box center [52, 95] width 82 height 168
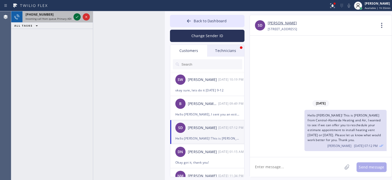
click at [78, 18] on icon at bounding box center [77, 17] width 6 height 6
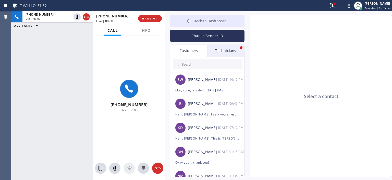
click at [182, 23] on button "Back to Dashboard" at bounding box center [207, 21] width 75 height 12
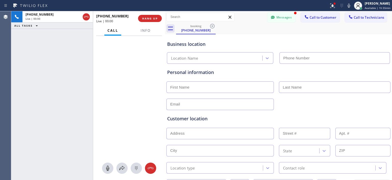
type input "[PHONE_NUMBER]"
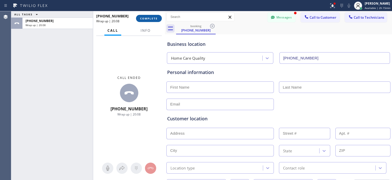
click at [147, 18] on span "COMPLETE" at bounding box center [149, 19] width 18 height 4
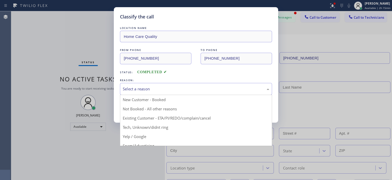
click at [158, 89] on div "Select a reason" at bounding box center [196, 89] width 147 height 6
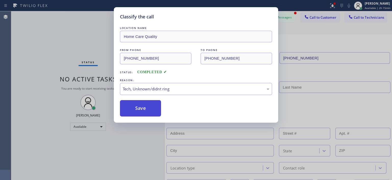
click at [144, 104] on button "Save" at bounding box center [140, 108] width 41 height 16
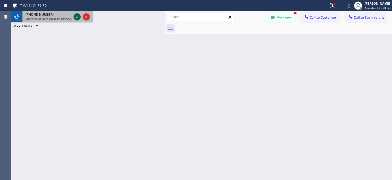
click at [76, 18] on icon at bounding box center [77, 17] width 6 height 6
click at [78, 17] on icon at bounding box center [77, 17] width 6 height 6
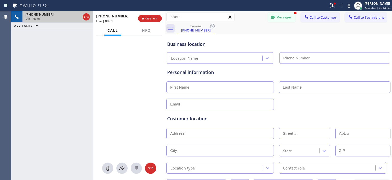
type input "[PHONE_NUMBER]"
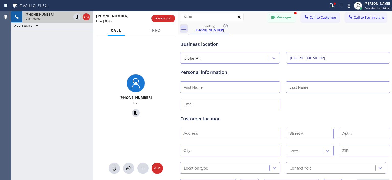
drag, startPoint x: 165, startPoint y: 24, endPoint x: 181, endPoint y: 27, distance: 16.0
click at [178, 27] on div at bounding box center [178, 95] width 0 height 168
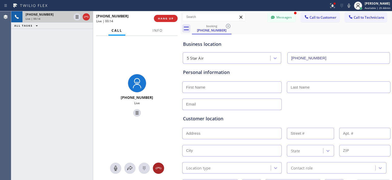
click at [160, 167] on icon at bounding box center [159, 168] width 6 height 6
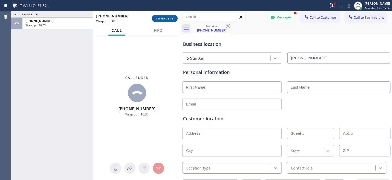
click at [174, 19] on button "COMPLETE" at bounding box center [165, 18] width 26 height 7
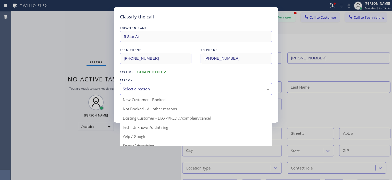
click at [179, 90] on div "Select a reason" at bounding box center [196, 89] width 147 height 6
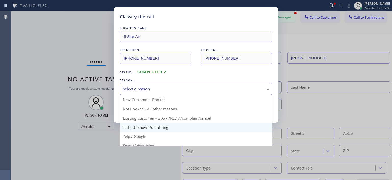
scroll to position [2, 0]
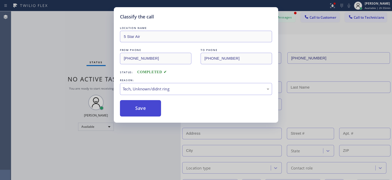
click at [150, 109] on button "Save" at bounding box center [140, 108] width 41 height 16
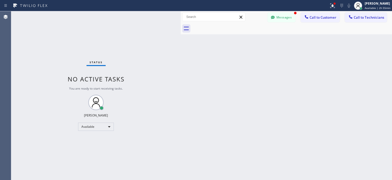
click at [279, 12] on div "Messages Call to Customer Call to Technicians Outbound call Location Search loc…" at bounding box center [287, 16] width 212 height 11
click at [280, 18] on button "Messages" at bounding box center [282, 18] width 28 height 10
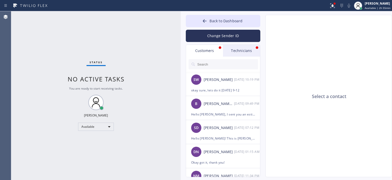
click at [215, 64] on input "text" at bounding box center [227, 64] width 61 height 10
click at [221, 37] on button "Change Sender ID" at bounding box center [223, 36] width 75 height 12
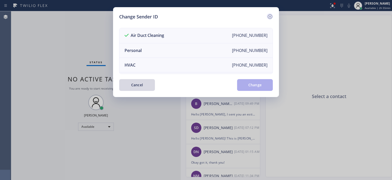
click at [269, 17] on icon at bounding box center [270, 17] width 6 height 6
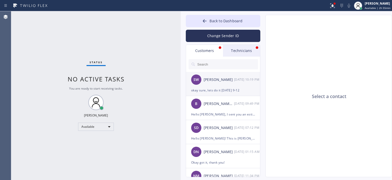
click at [226, 84] on div "SW [PERSON_NAME] [DATE] 10:19 PM" at bounding box center [223, 79] width 75 height 15
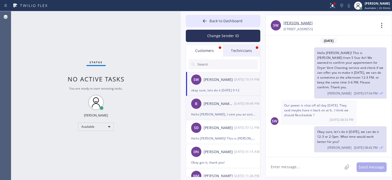
scroll to position [30, 0]
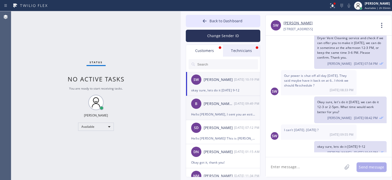
click at [215, 105] on div "[PERSON_NAME] [PERSON_NAME]" at bounding box center [219, 104] width 30 height 6
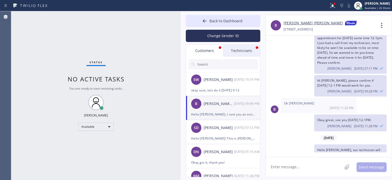
scroll to position [189, 0]
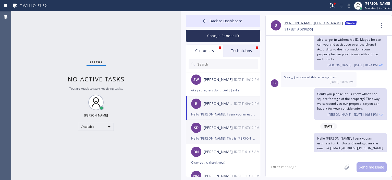
click at [220, 131] on div "SD [PERSON_NAME] [DATE] 07:12 PM" at bounding box center [223, 127] width 75 height 15
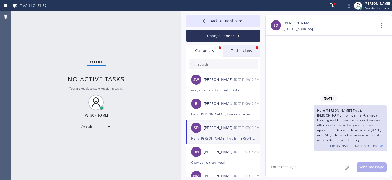
scroll to position [8, 0]
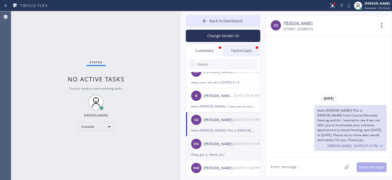
click at [221, 151] on div "DN [PERSON_NAME] [DATE] 01:15 AM" at bounding box center [223, 143] width 75 height 15
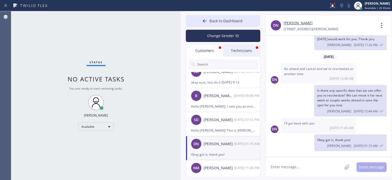
scroll to position [0, 0]
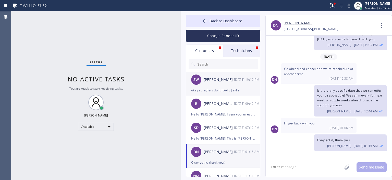
click at [214, 87] on div "okay sure, lets do it [DATE] 9-12" at bounding box center [223, 90] width 64 height 6
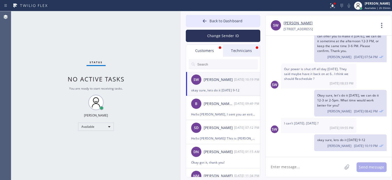
scroll to position [30, 0]
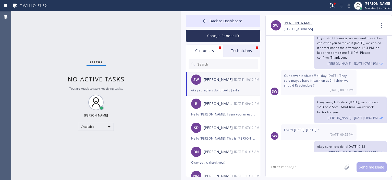
click at [217, 65] on input "text" at bounding box center [227, 64] width 61 height 10
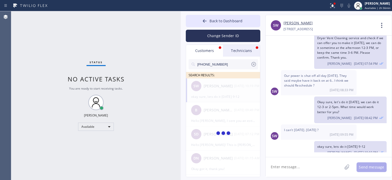
click at [226, 63] on input "[PHONE_NUMBER]" at bounding box center [224, 64] width 54 height 10
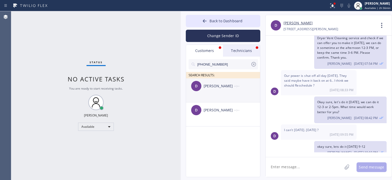
click at [230, 97] on li "D [PERSON_NAME] --:--" at bounding box center [223, 90] width 75 height 24
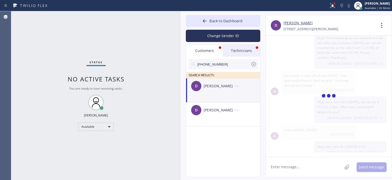
scroll to position [0, 0]
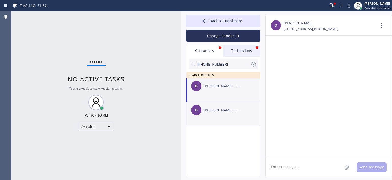
click at [227, 113] on div "D [PERSON_NAME] --:--" at bounding box center [223, 109] width 75 height 15
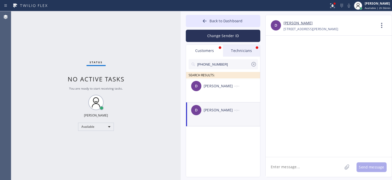
drag, startPoint x: 383, startPoint y: 99, endPoint x: 302, endPoint y: 165, distance: 104.6
click at [302, 165] on textarea at bounding box center [304, 167] width 77 height 20
type textarea "h"
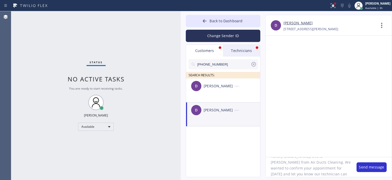
scroll to position [16, 0]
click at [318, 170] on textarea "Hello [PERSON_NAME], this is [PERSON_NAME] from Air Ducts Cleaning. We wanted t…" at bounding box center [309, 167] width 86 height 20
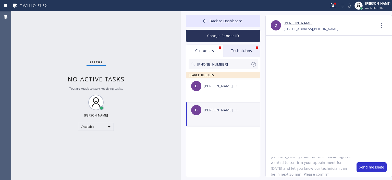
click at [318, 170] on textarea "Hello [PERSON_NAME], this is [PERSON_NAME] from Air Ducts Cleaning. We wanted t…" at bounding box center [309, 167] width 86 height 20
type textarea "Hello [PERSON_NAME], this is [PERSON_NAME] from Air Ducts Cleaning. We wanted t…"
click at [228, 36] on button "Change Sender ID" at bounding box center [223, 36] width 75 height 12
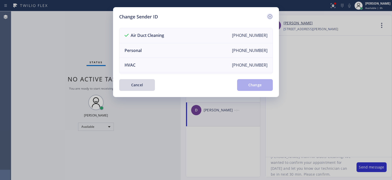
click at [268, 17] on icon at bounding box center [270, 17] width 6 height 6
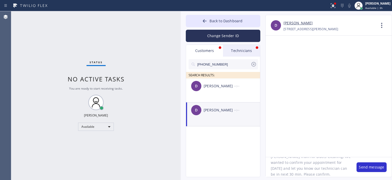
click at [295, 166] on textarea "Hello [PERSON_NAME], this is [PERSON_NAME] from Air Ducts Cleaning. We wanted t…" at bounding box center [309, 167] width 86 height 20
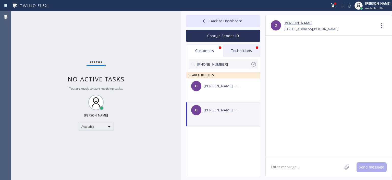
paste textarea "Hello [PERSON_NAME], this is [PERSON_NAME] from Air Ducts Cleaning. We wanted t…"
type textarea "Hello [PERSON_NAME], this is [PERSON_NAME] from Air Ducts Cleaning. We wanted t…"
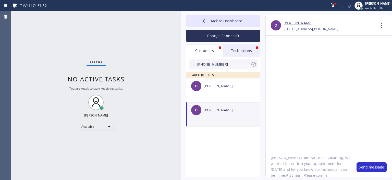
scroll to position [15, 0]
click at [371, 164] on button "Send message" at bounding box center [372, 167] width 30 height 10
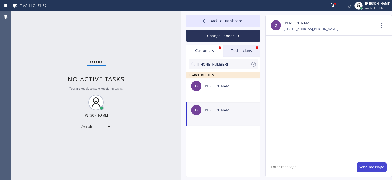
scroll to position [0, 0]
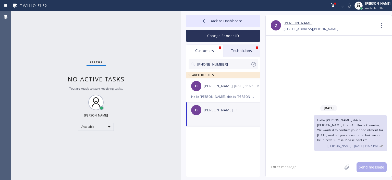
click at [243, 51] on div "Technicians" at bounding box center [241, 51] width 37 height 12
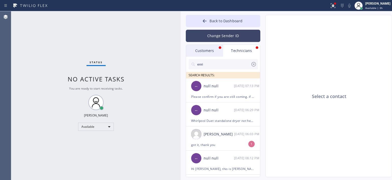
click at [239, 40] on button "Change Sender ID" at bounding box center [223, 36] width 75 height 12
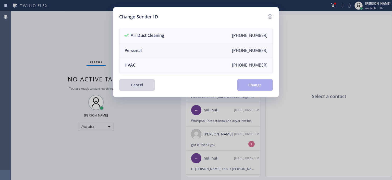
click at [216, 44] on li "Personal [PHONE_NUMBER]" at bounding box center [196, 50] width 153 height 15
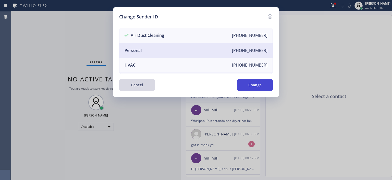
click at [250, 85] on button "Change" at bounding box center [255, 85] width 36 height 12
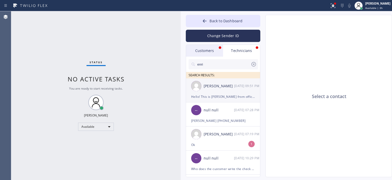
click at [237, 89] on div "[PERSON_NAME] [DATE] 09:51 PM" at bounding box center [223, 85] width 75 height 15
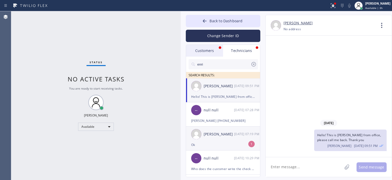
click at [227, 138] on div "[PERSON_NAME] [DATE] 07:19 PM" at bounding box center [223, 133] width 75 height 15
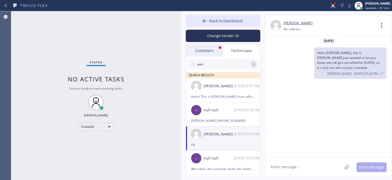
click at [209, 51] on div "Customers" at bounding box center [204, 51] width 37 height 12
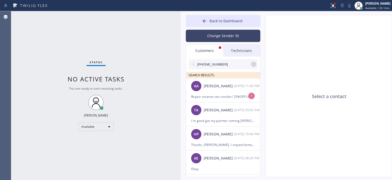
click at [225, 37] on button "Change Sender ID" at bounding box center [223, 36] width 75 height 12
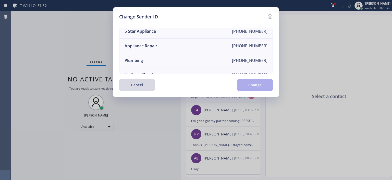
scroll to position [60, 0]
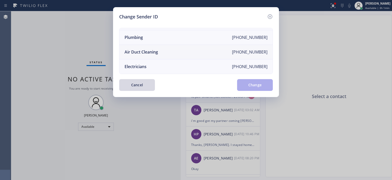
click at [217, 46] on li "Air Duct Cleaning [PHONE_NUMBER]" at bounding box center [196, 52] width 153 height 15
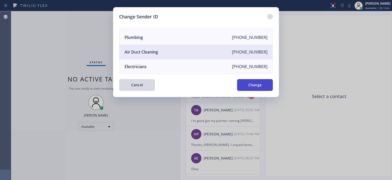
click at [253, 86] on button "Change" at bounding box center [255, 85] width 36 height 12
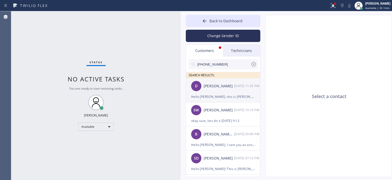
click at [235, 92] on div "D [PERSON_NAME] [DATE] 11:25 PM" at bounding box center [223, 85] width 75 height 15
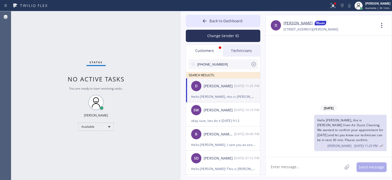
click at [194, 14] on div "Back to Dashboard Change Sender ID Customers Technicians [PHONE_NUMBER] SEARCH …" at bounding box center [287, 95] width 212 height 168
click at [210, 20] on span "Back to Dashboard" at bounding box center [226, 20] width 33 height 5
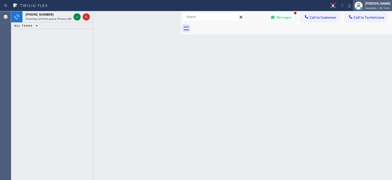
click at [364, 5] on div at bounding box center [358, 5] width 11 height 11
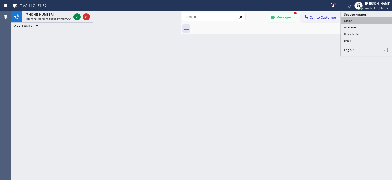
click at [355, 20] on button "Offline" at bounding box center [366, 20] width 51 height 7
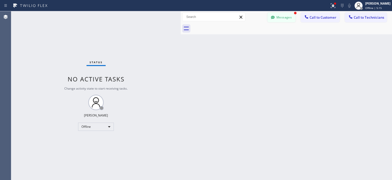
click at [278, 19] on button "Messages" at bounding box center [282, 18] width 28 height 10
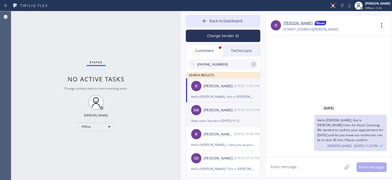
click at [223, 105] on div "SW [PERSON_NAME] [DATE] 10:19 PM" at bounding box center [223, 109] width 75 height 15
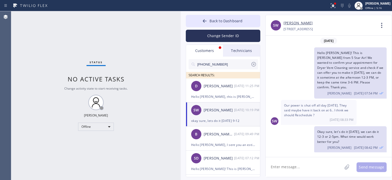
scroll to position [30, 0]
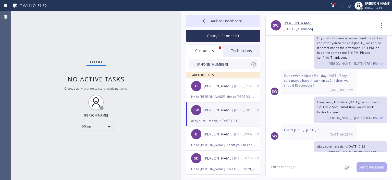
click at [21, 36] on div "Status No active tasks Change activity state to start receiving tasks. [PERSON_…" at bounding box center [96, 95] width 170 height 168
click at [227, 136] on div "[PERSON_NAME] [PERSON_NAME]" at bounding box center [219, 134] width 30 height 6
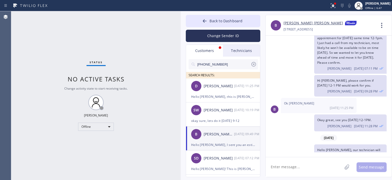
scroll to position [189, 0]
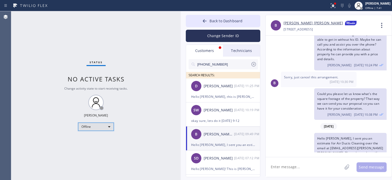
click at [100, 128] on div "Offline" at bounding box center [96, 126] width 36 height 8
click at [223, 92] on div at bounding box center [196, 90] width 392 height 180
click at [381, 25] on icon at bounding box center [382, 25] width 12 height 12
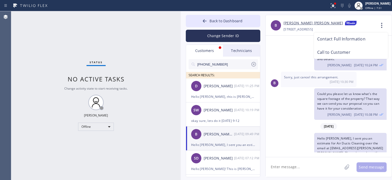
click at [253, 64] on div at bounding box center [196, 90] width 392 height 180
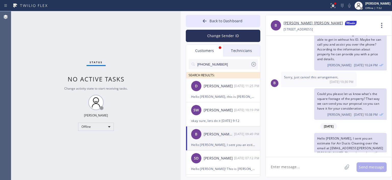
click at [253, 64] on icon at bounding box center [254, 64] width 6 height 6
click at [222, 89] on div "D [PERSON_NAME] [DATE] 11:25 PM" at bounding box center [223, 85] width 75 height 15
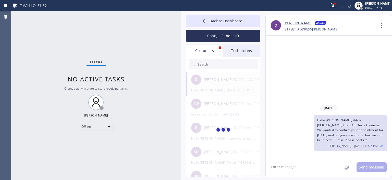
scroll to position [0, 0]
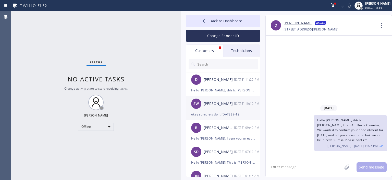
click at [214, 107] on div "SW [PERSON_NAME] [DATE] 10:19 PM" at bounding box center [223, 103] width 75 height 15
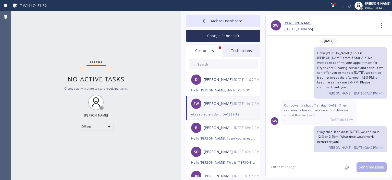
scroll to position [30, 0]
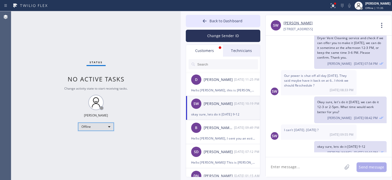
click at [100, 124] on div "Offline" at bounding box center [96, 126] width 36 height 8
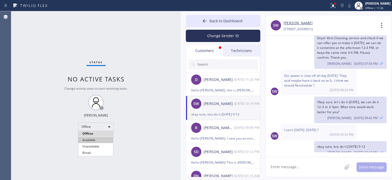
click at [100, 138] on li "Available" at bounding box center [95, 140] width 35 height 6
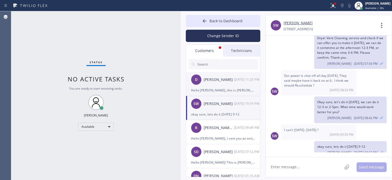
click at [198, 86] on div "D [PERSON_NAME] [DATE] 11:25 PM" at bounding box center [223, 79] width 75 height 15
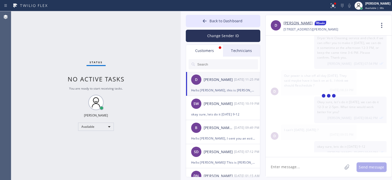
scroll to position [0, 0]
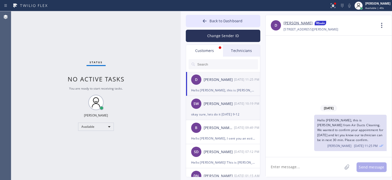
click at [222, 112] on div "okay sure, lets do it [DATE] 9-12" at bounding box center [223, 114] width 64 height 6
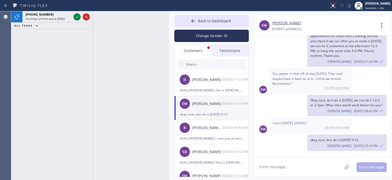
scroll to position [25, 0]
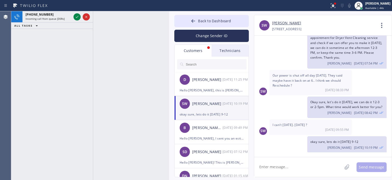
drag, startPoint x: 180, startPoint y: 32, endPoint x: 168, endPoint y: 32, distance: 12.0
click at [169, 32] on div at bounding box center [169, 95] width 0 height 168
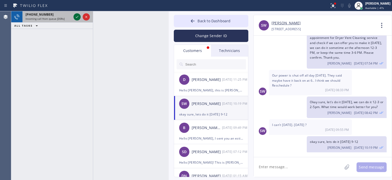
click at [77, 16] on icon at bounding box center [77, 17] width 6 height 6
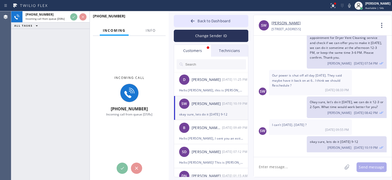
drag, startPoint x: 94, startPoint y: 32, endPoint x: 90, endPoint y: 35, distance: 4.9
click at [90, 35] on div at bounding box center [90, 95] width 0 height 168
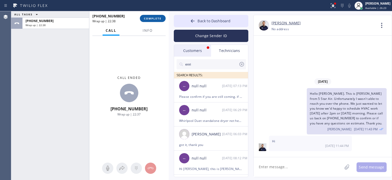
click at [148, 18] on span "COMPLETE" at bounding box center [153, 19] width 18 height 4
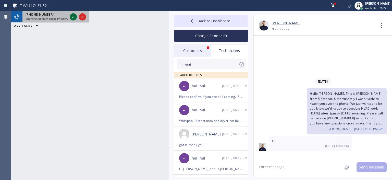
click at [73, 18] on icon at bounding box center [73, 17] width 6 height 6
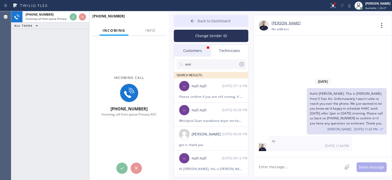
click at [186, 23] on button "Back to Dashboard" at bounding box center [211, 21] width 75 height 12
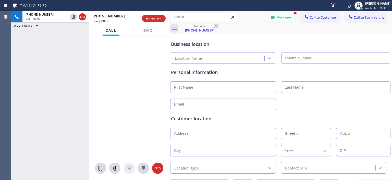
type input "[PHONE_NUMBER]"
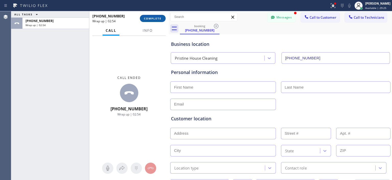
click at [151, 19] on span "COMPLETE" at bounding box center [153, 19] width 18 height 4
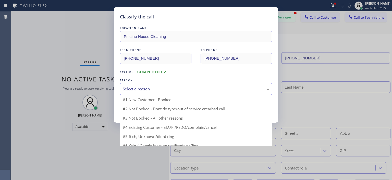
click at [151, 92] on div "Select a reason" at bounding box center [196, 89] width 152 height 12
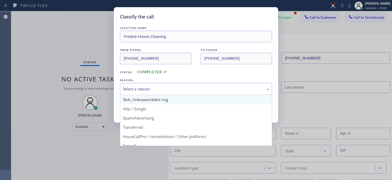
scroll to position [30, 0]
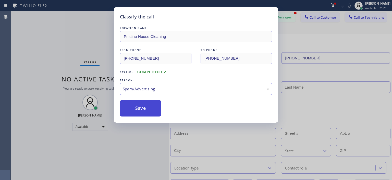
click at [150, 105] on button "Save" at bounding box center [140, 108] width 41 height 16
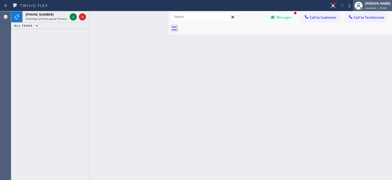
click at [369, 3] on div "[PERSON_NAME]" at bounding box center [378, 3] width 25 height 4
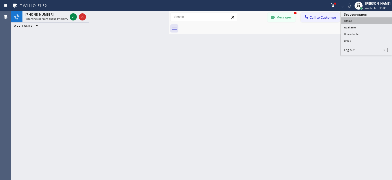
click at [357, 20] on button "Offline" at bounding box center [366, 20] width 51 height 7
